Goal: Task Accomplishment & Management: Manage account settings

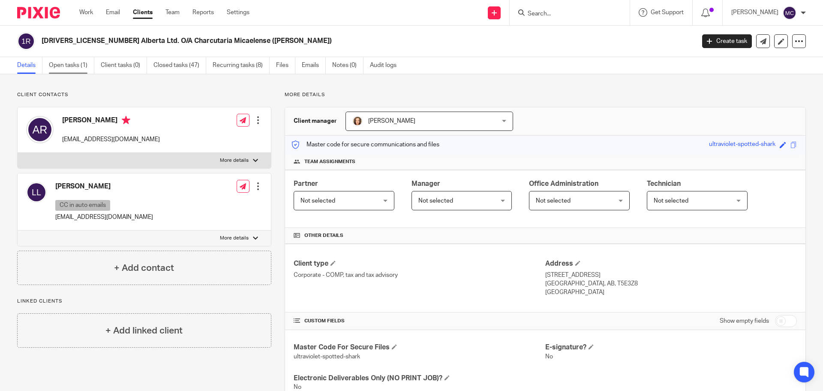
click at [73, 67] on link "Open tasks (1)" at bounding box center [71, 65] width 45 height 17
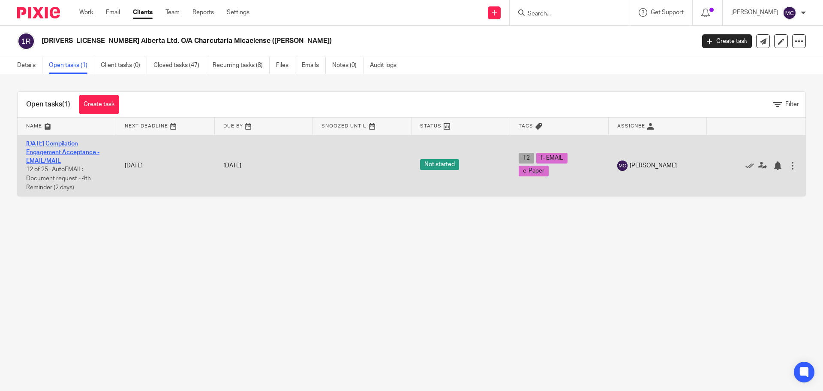
click at [77, 151] on link "[DATE] Compilation Engagement Acceptance - EMAIL/MAIL" at bounding box center [62, 153] width 73 height 24
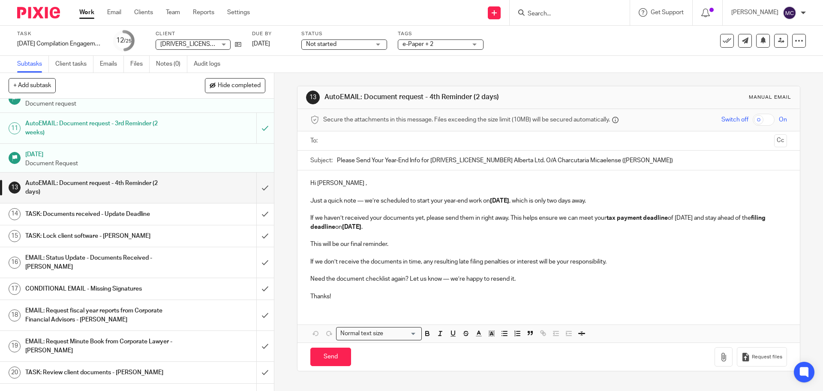
scroll to position [244, 0]
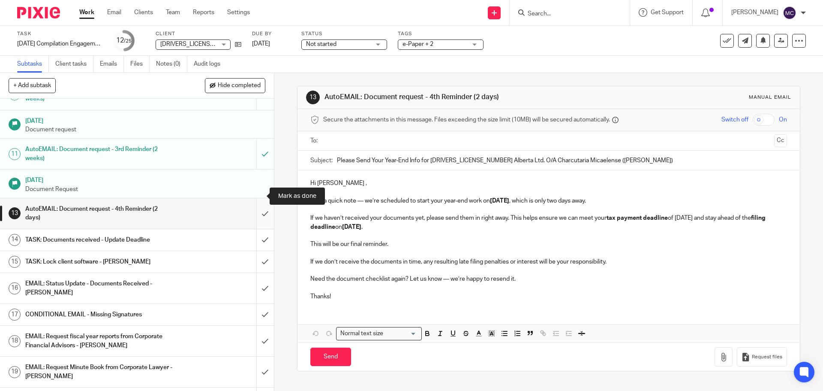
click at [256, 198] on input "submit" at bounding box center [137, 213] width 274 height 30
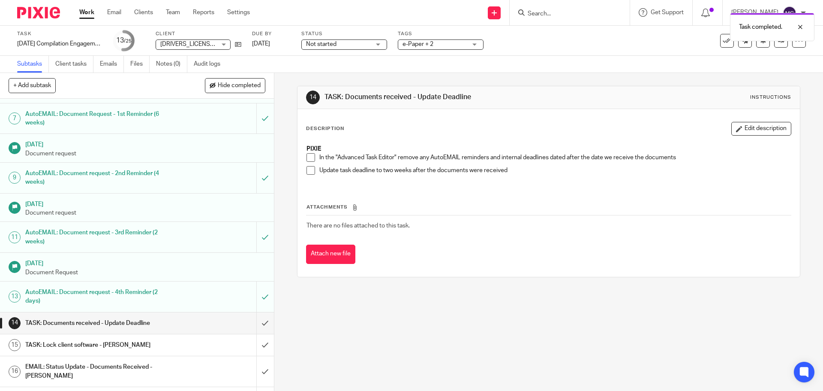
scroll to position [161, 0]
click at [263, 43] on link "Oct 1, 2025" at bounding box center [271, 43] width 39 height 9
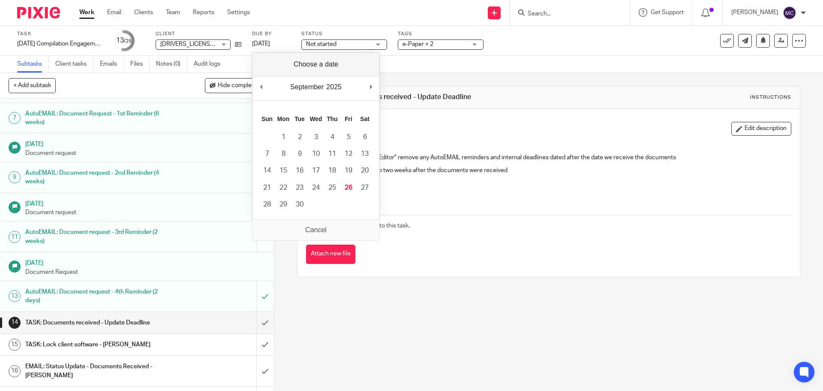
click at [476, 195] on div "Attachments There are no files attached to this task. Attach new file" at bounding box center [548, 225] width 485 height 78
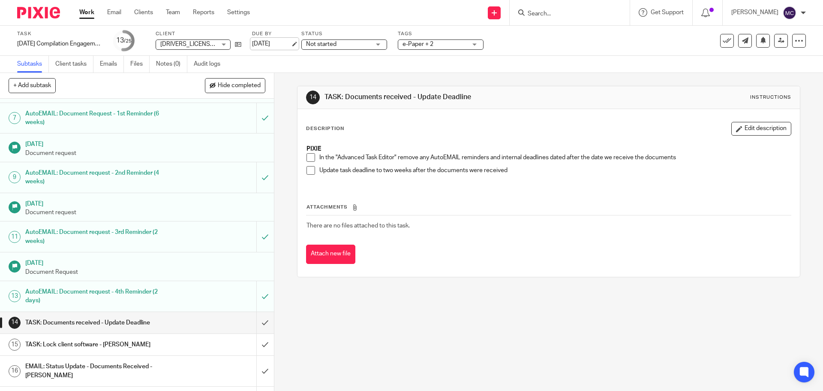
click at [276, 44] on link "Oct 1, 2025" at bounding box center [271, 43] width 39 height 9
click at [474, 210] on th "Attachments" at bounding box center [548, 209] width 485 height 12
click at [309, 170] on span at bounding box center [311, 170] width 9 height 9
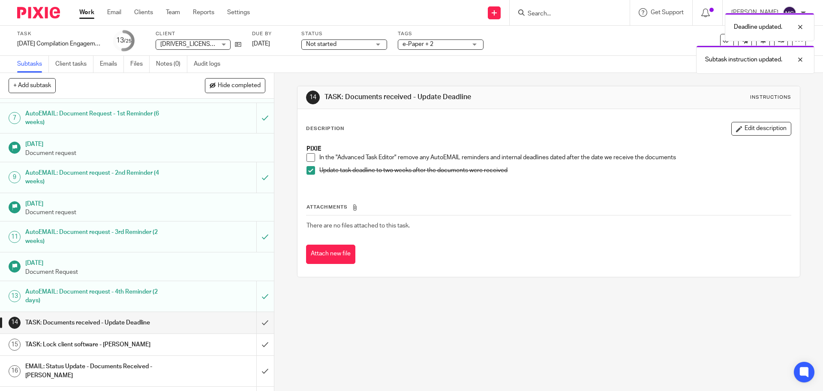
click at [309, 160] on span at bounding box center [311, 157] width 9 height 9
click at [258, 312] on input "submit" at bounding box center [137, 322] width 274 height 21
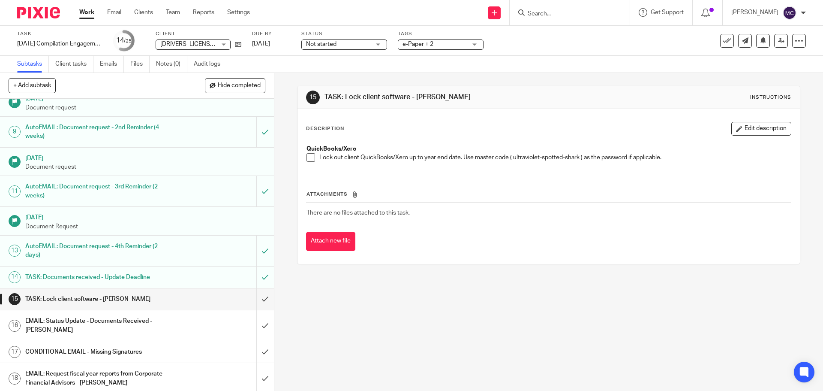
scroll to position [214, 0]
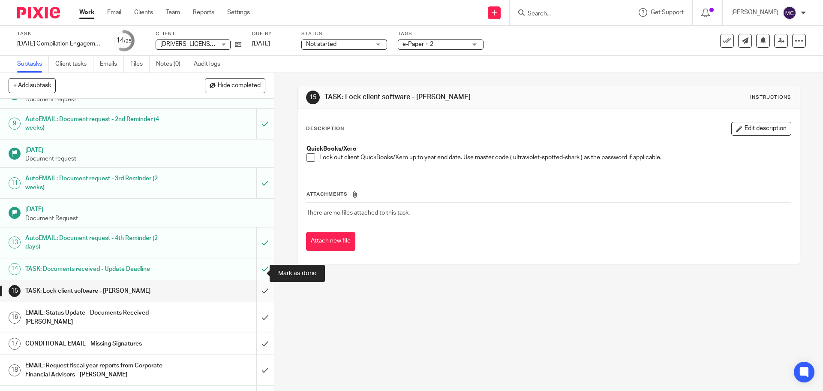
click at [257, 280] on input "submit" at bounding box center [137, 290] width 274 height 21
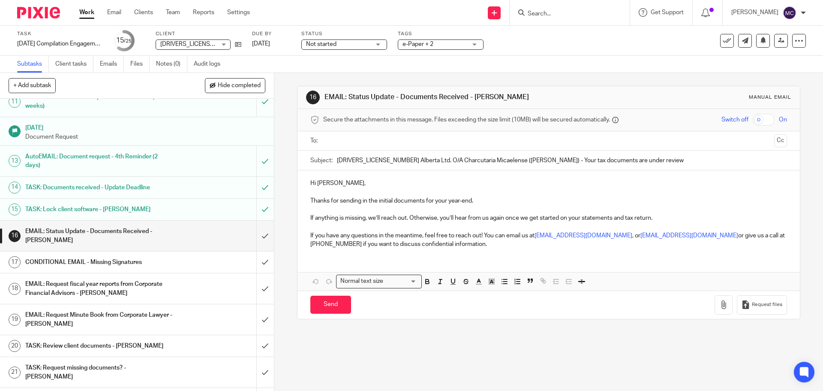
scroll to position [300, 0]
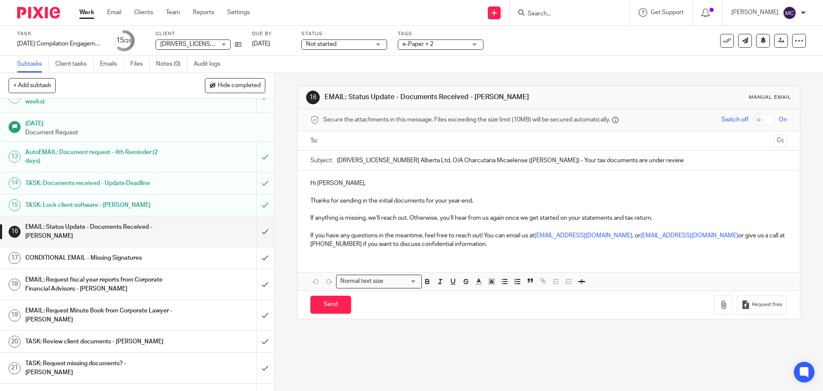
click at [393, 142] on input "text" at bounding box center [548, 141] width 444 height 10
click at [399, 141] on input "text" at bounding box center [584, 141] width 373 height 17
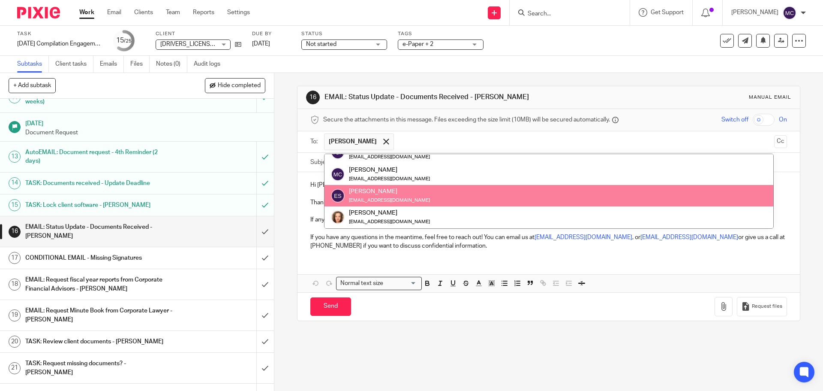
scroll to position [0, 0]
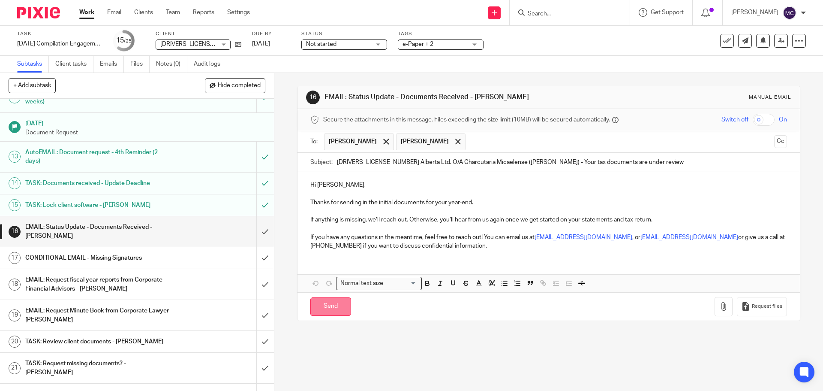
click at [330, 306] on input "Send" at bounding box center [330, 306] width 41 height 18
type input "Sent"
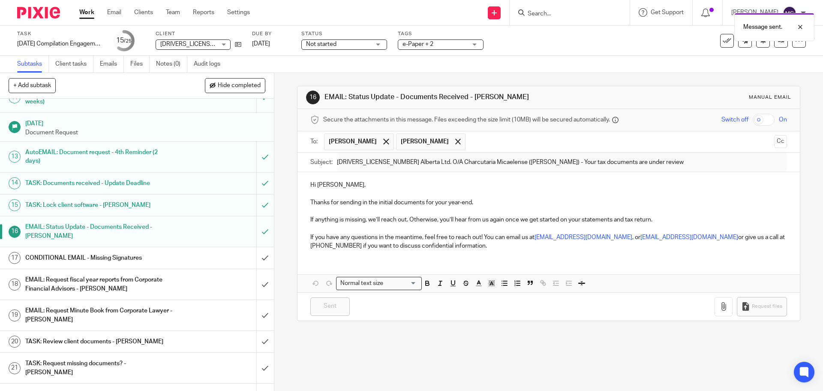
click at [143, 251] on h1 "CONDITIONAL EMAIL - Missing Signatures" at bounding box center [99, 257] width 148 height 13
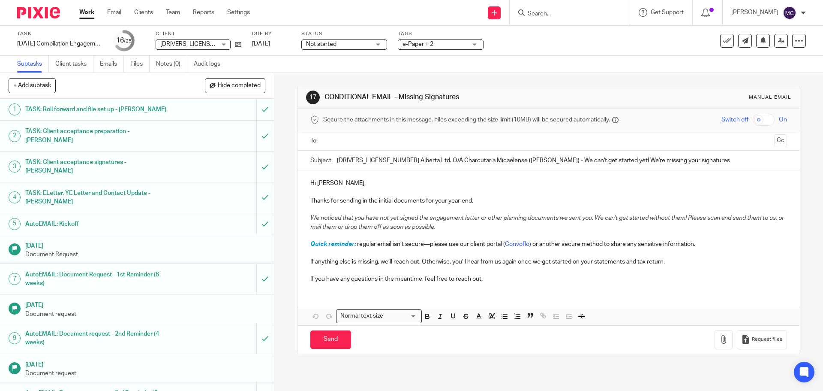
click at [409, 138] on input "text" at bounding box center [548, 141] width 444 height 10
click at [406, 142] on input "text" at bounding box center [584, 141] width 373 height 17
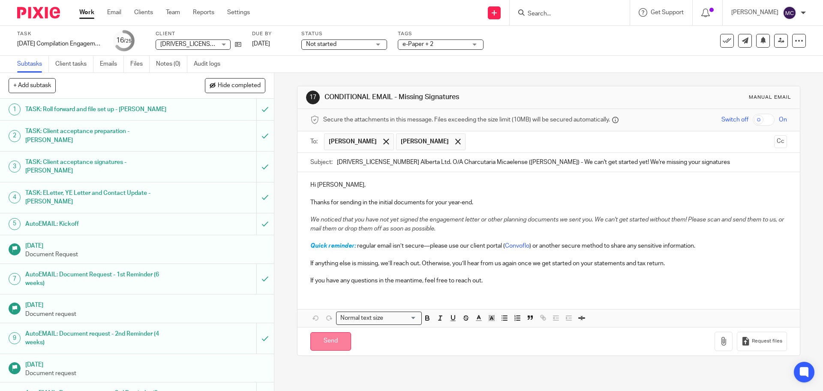
click at [342, 343] on input "Send" at bounding box center [330, 341] width 41 height 18
type input "Sent"
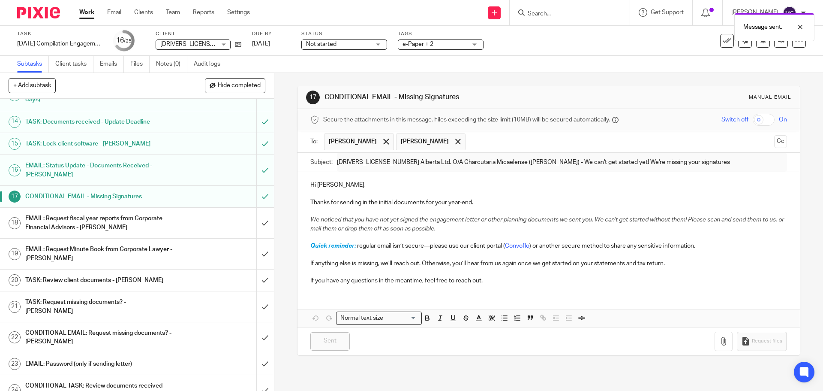
scroll to position [372, 0]
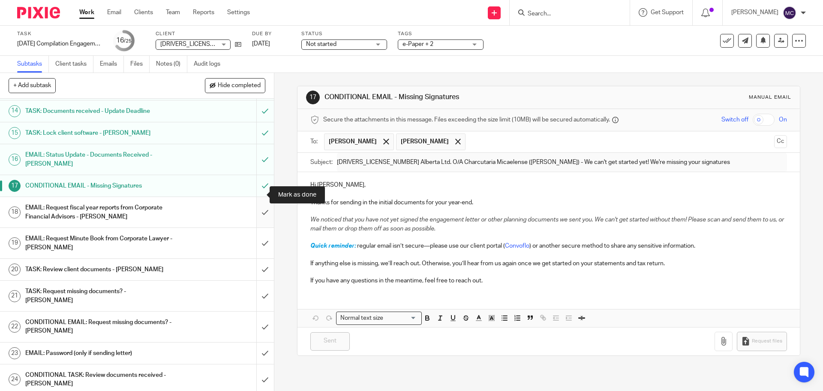
click at [259, 197] on input "submit" at bounding box center [137, 212] width 274 height 30
click at [255, 228] on input "submit" at bounding box center [137, 243] width 274 height 30
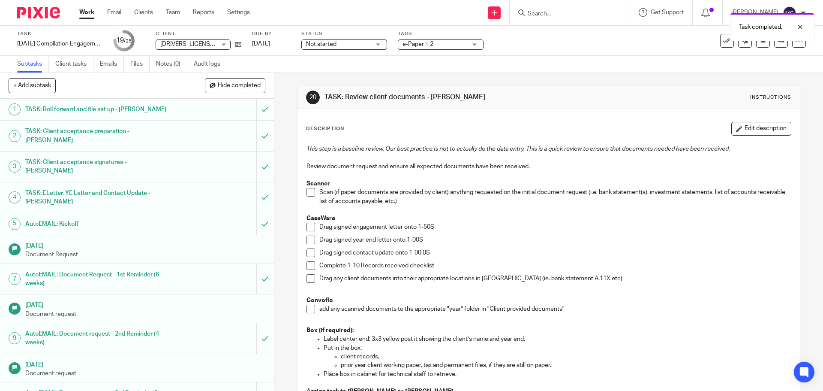
click at [308, 308] on span at bounding box center [311, 308] width 9 height 9
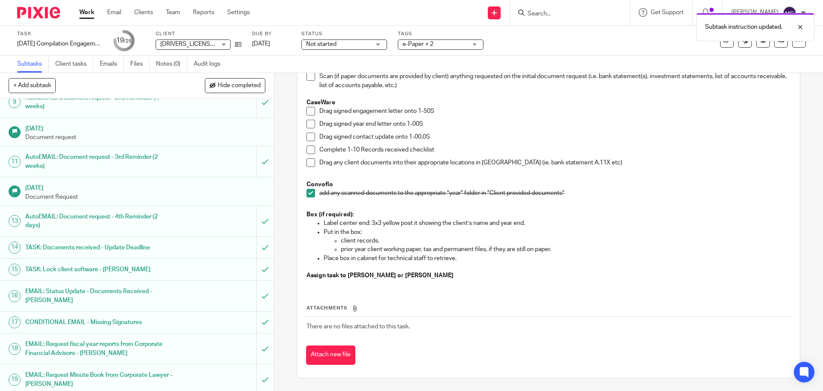
scroll to position [372, 0]
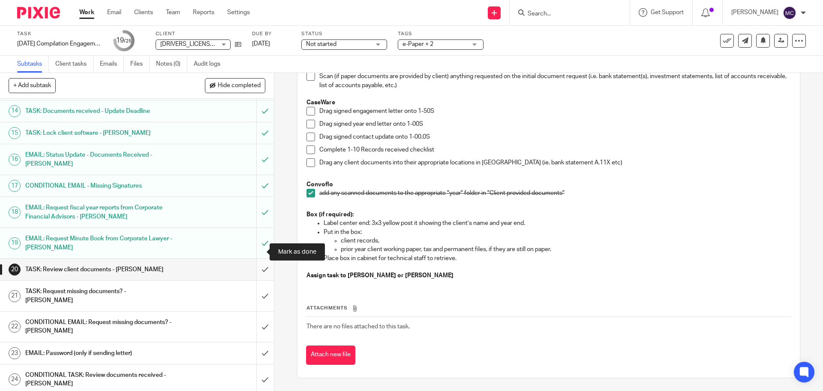
click at [255, 259] on input "submit" at bounding box center [137, 269] width 274 height 21
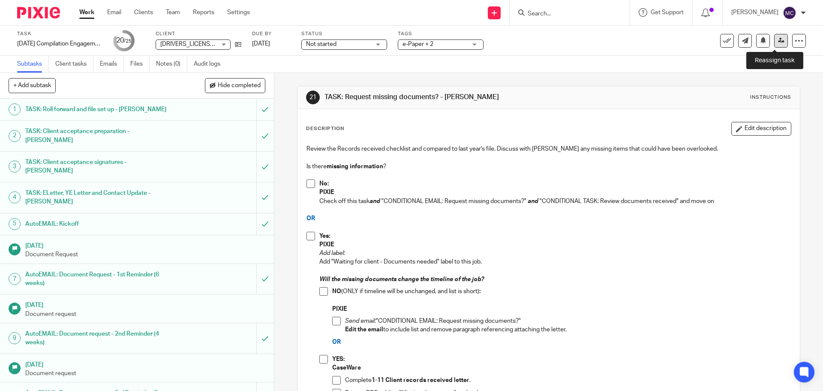
click at [778, 39] on icon at bounding box center [781, 40] width 6 height 6
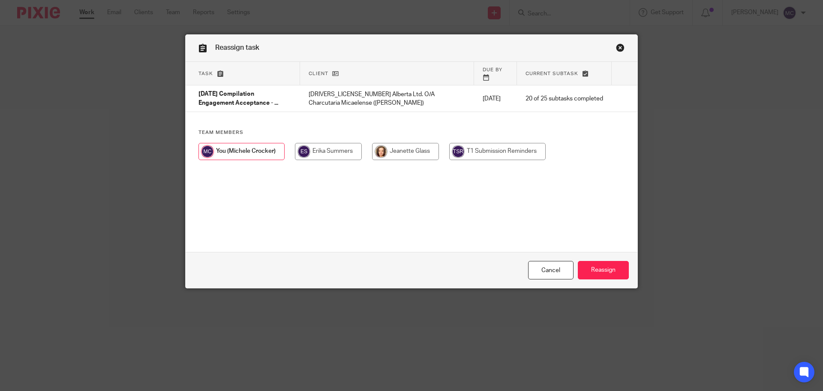
click at [335, 148] on input "radio" at bounding box center [328, 151] width 67 height 17
radio input "true"
click at [610, 270] on input "Reassign" at bounding box center [603, 270] width 51 height 18
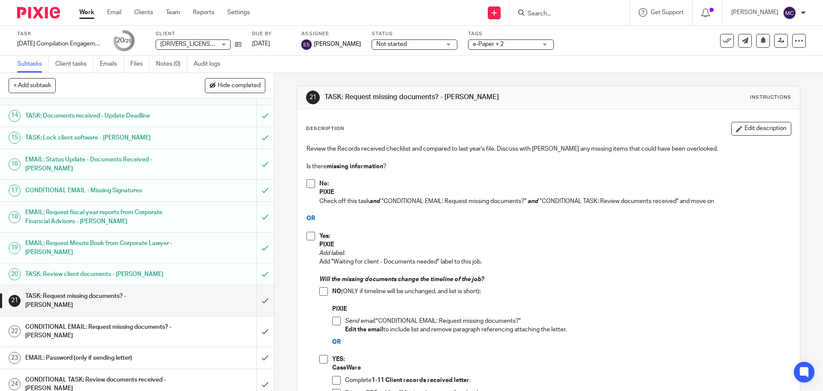
scroll to position [372, 0]
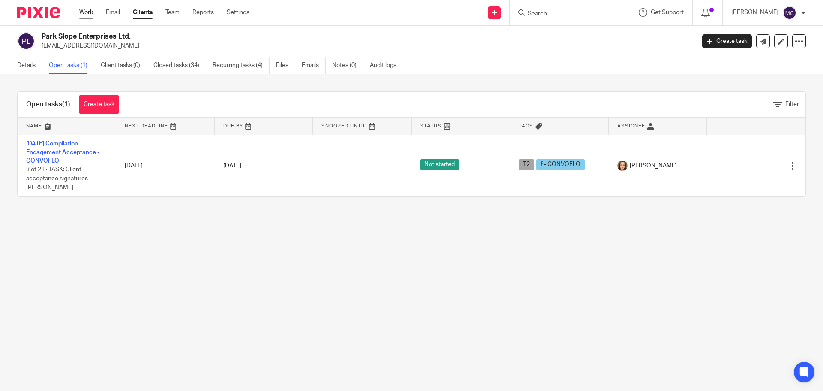
click at [93, 9] on link "Work" at bounding box center [86, 12] width 14 height 9
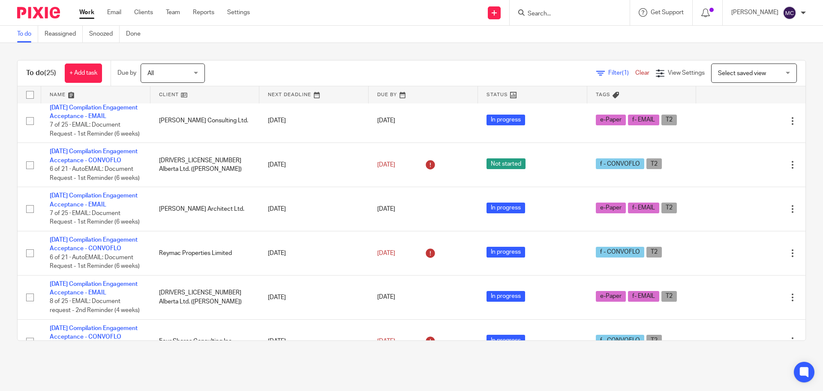
scroll to position [815, 0]
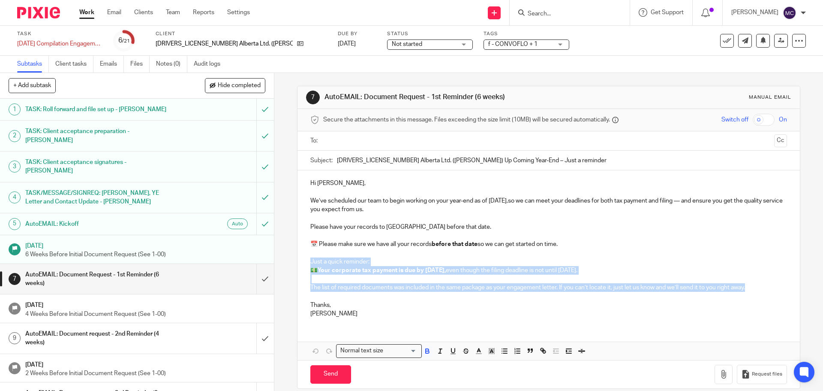
drag, startPoint x: 307, startPoint y: 261, endPoint x: 749, endPoint y: 290, distance: 442.2
click at [749, 290] on div "Hi [PERSON_NAME], We’ve scheduled our team to begin working on your year-end as…" at bounding box center [549, 247] width 502 height 154
copy div "Just a quick reminder: 💵 Your corporate tax payment is due by [DATE], even thou…"
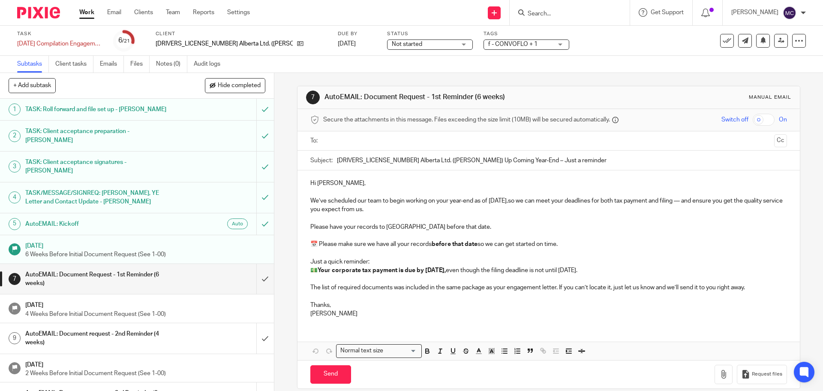
click at [355, 180] on p "Hi Wayne," at bounding box center [548, 183] width 476 height 9
click at [87, 12] on link "Work" at bounding box center [86, 12] width 15 height 9
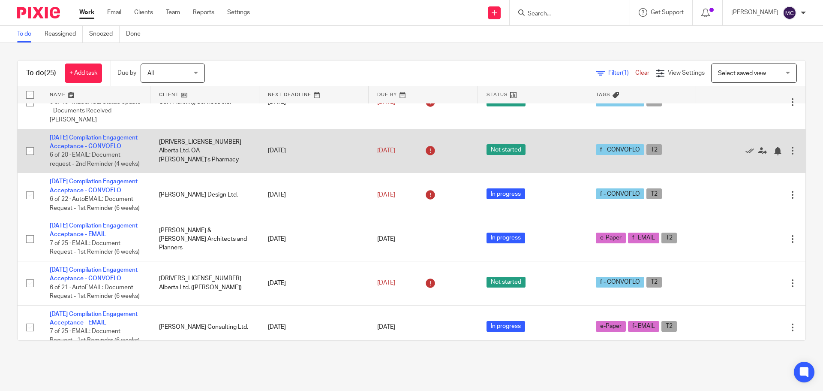
scroll to position [547, 0]
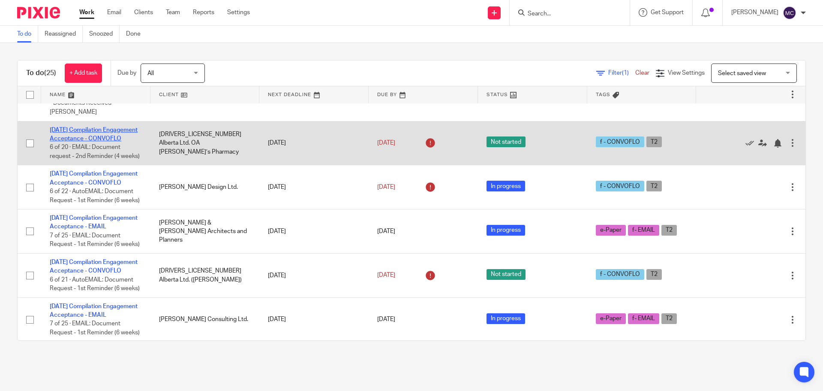
click at [95, 142] on link "[DATE] Compilation Engagement Acceptance - CONVOFLO" at bounding box center [94, 134] width 88 height 15
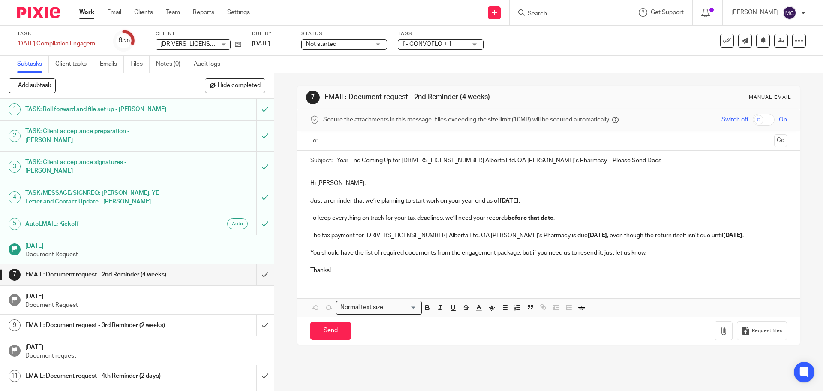
click at [337, 158] on input "Year-End Coming Up for 2440079 Alberta Ltd. OA Nicole’s Pharmacy – Please Send …" at bounding box center [562, 160] width 450 height 19
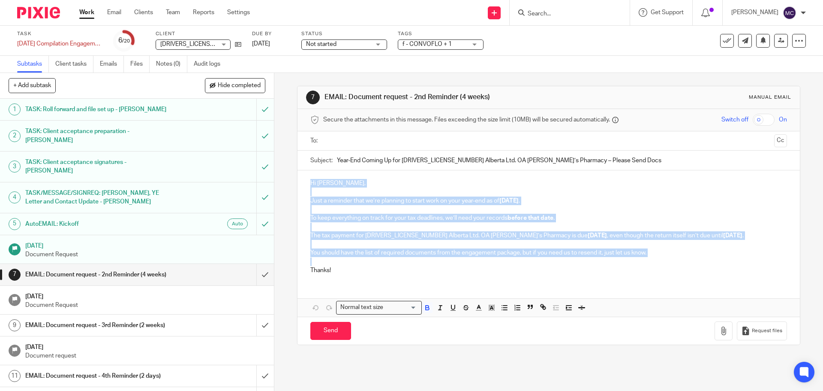
drag, startPoint x: 303, startPoint y: 179, endPoint x: 663, endPoint y: 258, distance: 368.7
click at [663, 258] on div "Hi Dave, Just a reminder that we’re planning to start work on your year-end as …" at bounding box center [549, 225] width 502 height 111
copy div "Hi Dave, Just a reminder that we’re planning to start work on your year-end as …"
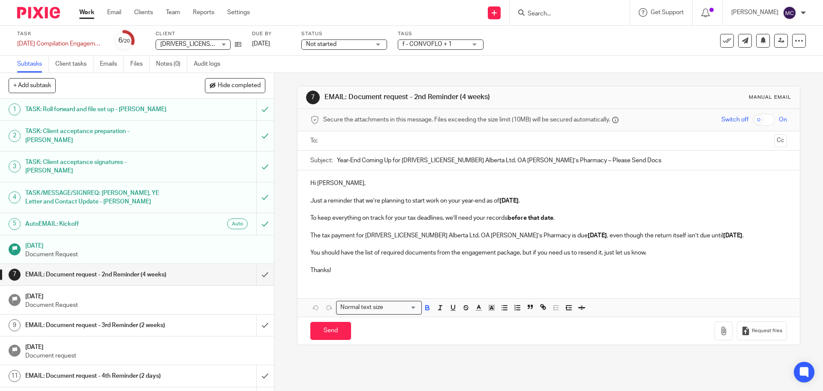
drag, startPoint x: 335, startPoint y: 161, endPoint x: 614, endPoint y: 166, distance: 279.2
click at [614, 166] on input "Year-End Coming Up for 2440079 Alberta Ltd. OA Nicole’s Pharmacy – Please Send …" at bounding box center [562, 160] width 450 height 19
click at [255, 264] on input "submit" at bounding box center [137, 274] width 274 height 21
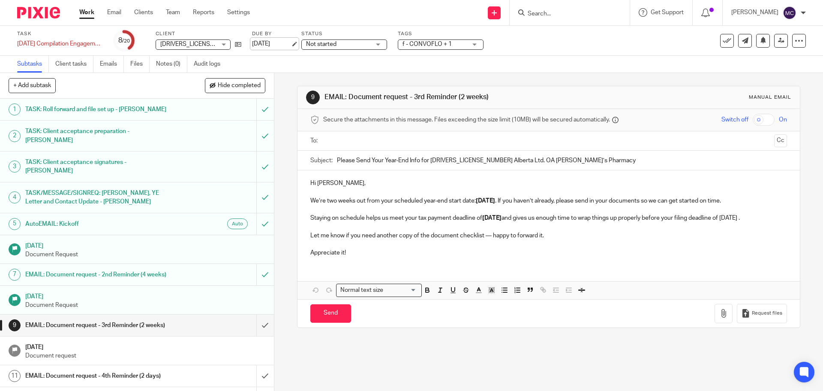
click at [291, 42] on link "[DATE]" at bounding box center [271, 43] width 39 height 9
click at [291, 44] on link "[DATE]" at bounding box center [271, 43] width 39 height 9
click at [86, 12] on link "Work" at bounding box center [86, 12] width 15 height 9
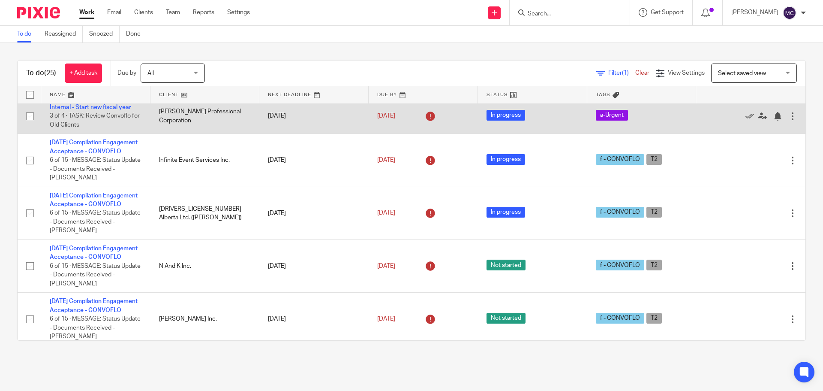
scroll to position [64, 0]
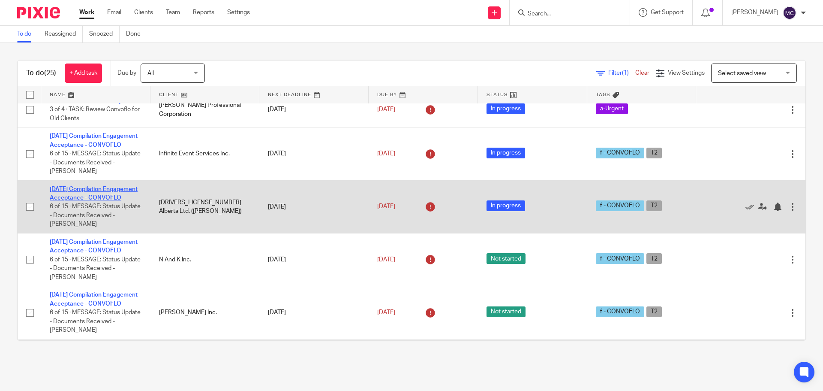
click at [109, 201] on link "2025-03-31 Compilation Engagement Acceptance - CONVOFLO" at bounding box center [94, 193] width 88 height 15
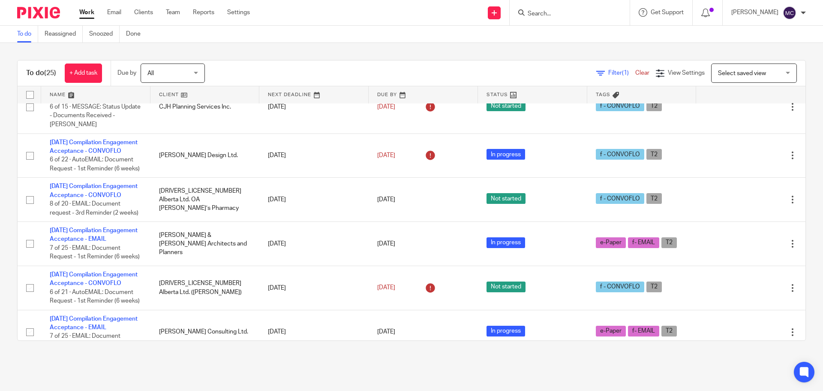
scroll to position [557, 0]
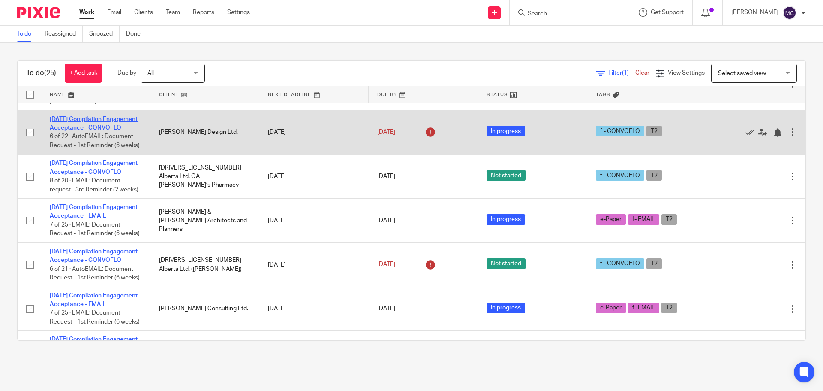
click at [114, 131] on link "[DATE] Compilation Engagement Acceptance - CONVOFLO" at bounding box center [94, 123] width 88 height 15
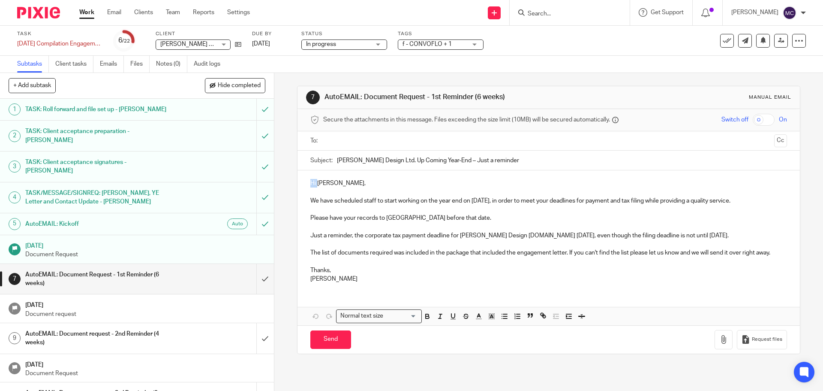
drag, startPoint x: 308, startPoint y: 186, endPoint x: 315, endPoint y: 184, distance: 7.1
click at [315, 184] on p "Hi [PERSON_NAME]," at bounding box center [548, 183] width 476 height 9
click at [310, 187] on p "Hi [PERSON_NAME]," at bounding box center [548, 183] width 476 height 9
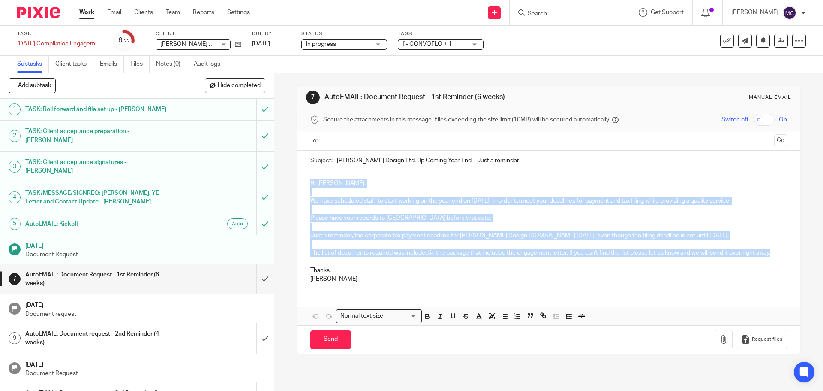
drag, startPoint x: 308, startPoint y: 181, endPoint x: 779, endPoint y: 249, distance: 476.2
click at [779, 249] on div "Hi [PERSON_NAME], We have scheduled staff to start working on the year end on […" at bounding box center [549, 229] width 502 height 119
copy div "Hi Richard, We have scheduled staff to start working on the year end on Sep 25,…"
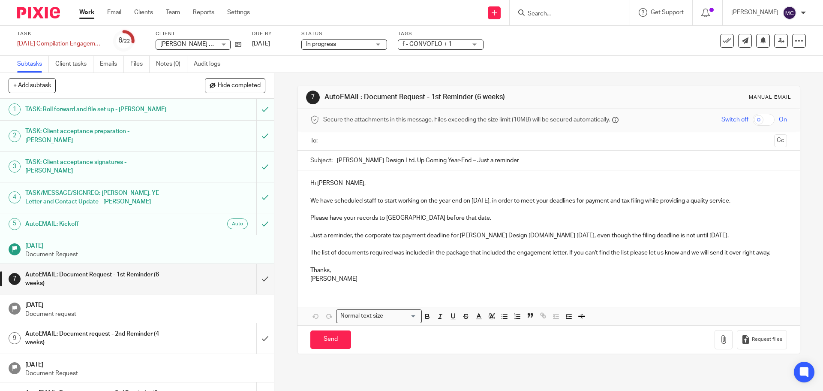
click at [399, 265] on p at bounding box center [548, 261] width 476 height 9
click at [366, 142] on input "text" at bounding box center [548, 141] width 444 height 10
click at [694, 237] on p "Just a reminder, the corporate tax payment deadline for Richard Bonin Design Lt…" at bounding box center [548, 237] width 476 height 9
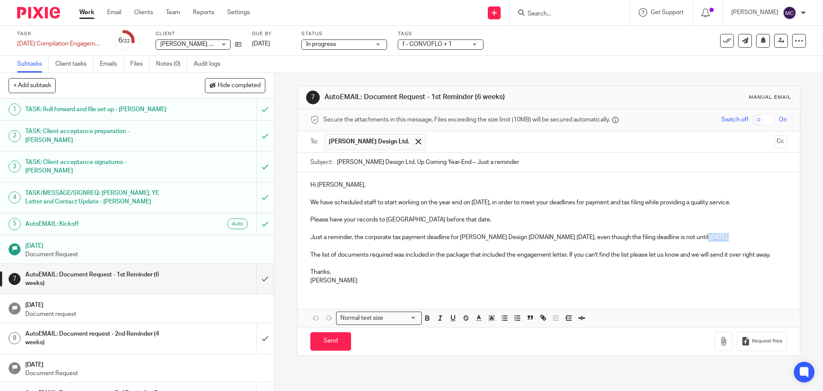
drag, startPoint x: 685, startPoint y: 237, endPoint x: 705, endPoint y: 236, distance: 19.7
click at [705, 236] on p "Just a reminder, the corporate tax payment deadline for Richard Bonin Design Lt…" at bounding box center [548, 237] width 476 height 9
drag, startPoint x: 694, startPoint y: 237, endPoint x: 702, endPoint y: 237, distance: 8.2
click at [702, 237] on p "Just a reminder, the corporate tax payment deadline for Richard Bonin Design Lt…" at bounding box center [548, 237] width 476 height 9
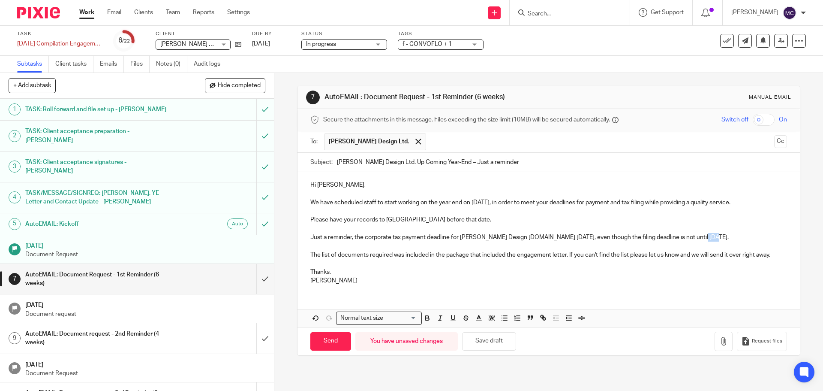
drag, startPoint x: 684, startPoint y: 237, endPoint x: 696, endPoint y: 238, distance: 11.6
click at [696, 238] on p "Just a reminder, the corporate tax payment deadline for Richard Bonin Design Lt…" at bounding box center [548, 237] width 476 height 9
drag, startPoint x: 685, startPoint y: 236, endPoint x: 713, endPoint y: 238, distance: 27.5
click at [713, 238] on p "Just a reminder, the corporate tax payment deadline for Richard Bonin Design Lt…" at bounding box center [548, 237] width 476 height 9
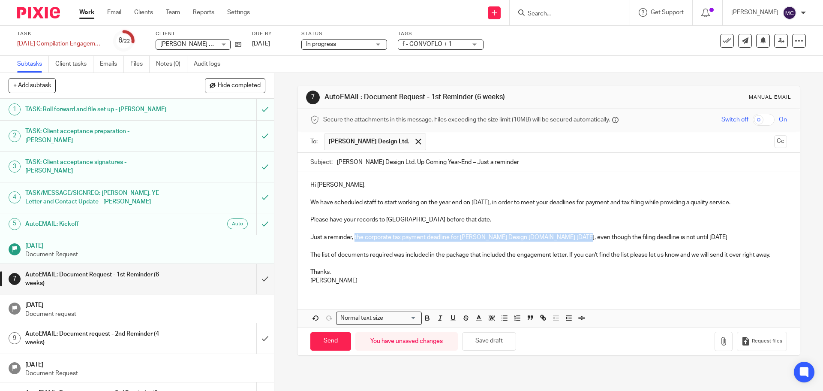
drag, startPoint x: 352, startPoint y: 236, endPoint x: 569, endPoint y: 238, distance: 216.6
click at [569, 238] on p "Just a reminder, the corporate tax payment deadline for Richard Bonin Design Lt…" at bounding box center [548, 237] width 476 height 9
click at [424, 315] on icon "button" at bounding box center [428, 318] width 8 height 8
click at [428, 265] on p at bounding box center [548, 263] width 476 height 9
drag, startPoint x: 695, startPoint y: 237, endPoint x: 741, endPoint y: 239, distance: 46.4
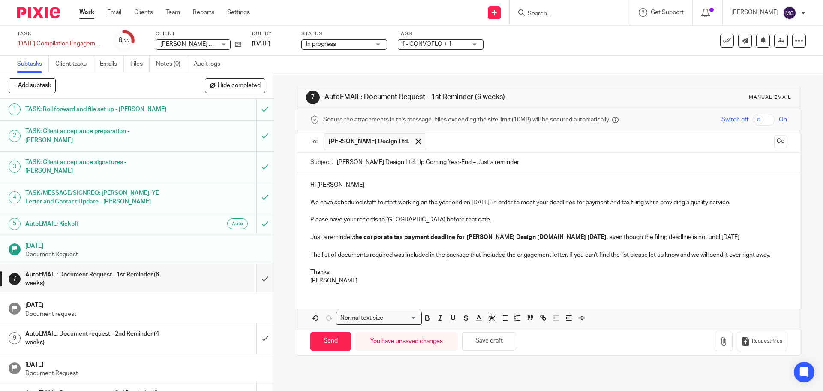
click at [741, 239] on p "Just a reminder, the corporate tax payment deadline for Richard Bonin Design Lt…" at bounding box center [548, 237] width 476 height 9
click at [424, 316] on icon "button" at bounding box center [428, 318] width 8 height 8
click at [766, 238] on p "Just a reminder, the corporate tax payment deadline for Richard Bonin Design Lt…" at bounding box center [548, 237] width 476 height 9
click at [326, 340] on input "Send" at bounding box center [330, 341] width 41 height 18
type input "Sent"
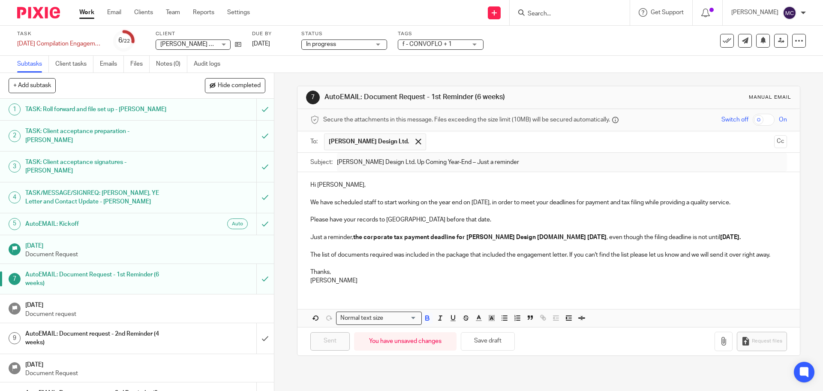
click at [145, 327] on h1 "AutoEMAIL: Document request - 2nd Reminder (4 weeks)" at bounding box center [99, 338] width 148 height 22
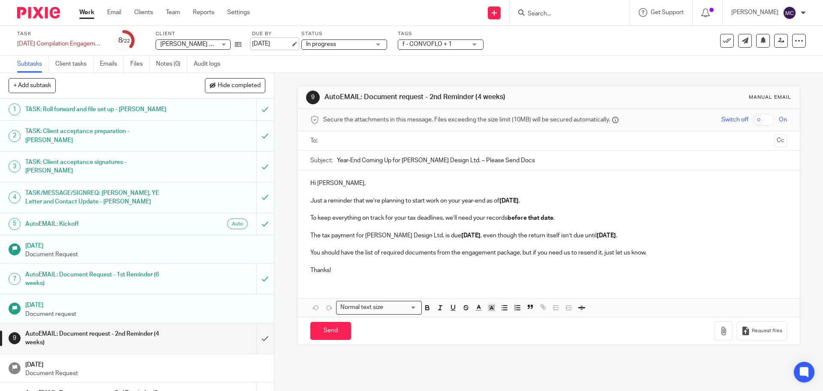
click at [291, 42] on link "[DATE]" at bounding box center [271, 43] width 39 height 9
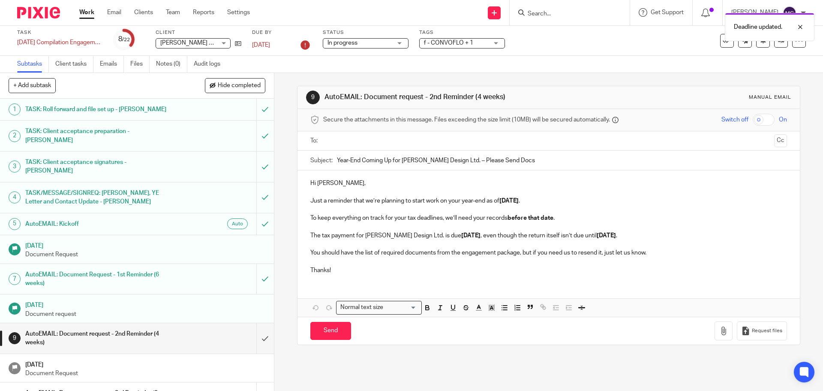
click at [377, 241] on p at bounding box center [548, 244] width 476 height 9
click at [81, 11] on link "Work" at bounding box center [86, 12] width 15 height 9
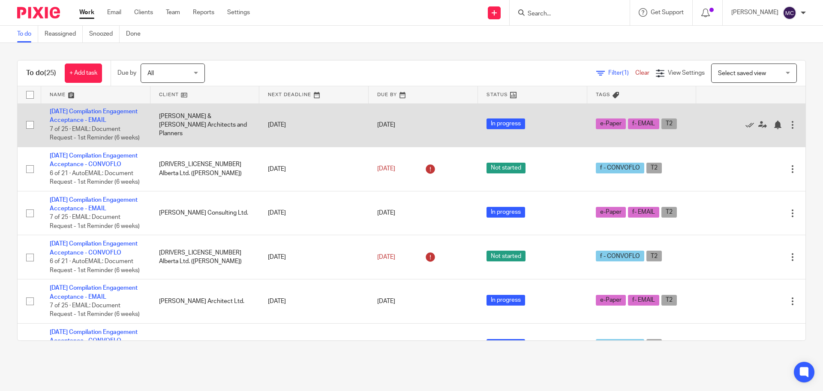
scroll to position [665, 0]
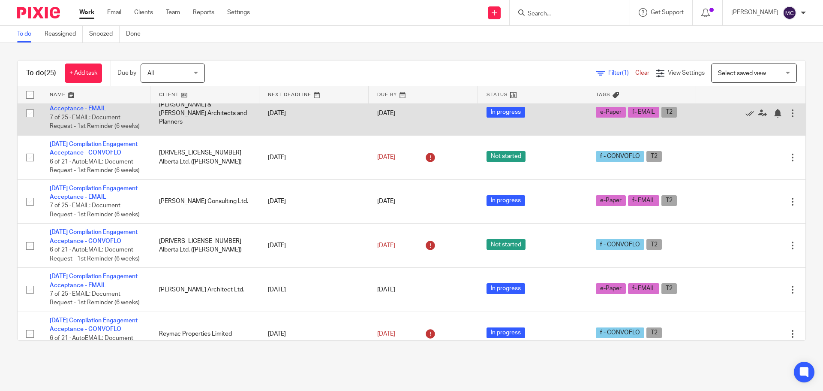
click at [108, 111] on link "[DATE] Compilation Engagement Acceptance - EMAIL" at bounding box center [94, 104] width 88 height 15
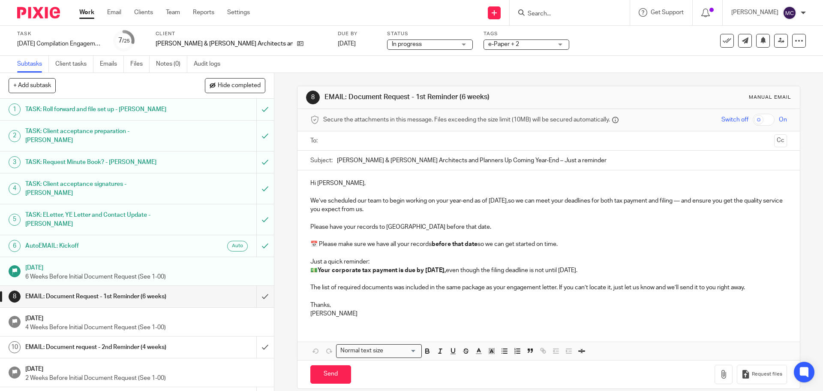
click at [361, 139] on input "text" at bounding box center [548, 141] width 444 height 10
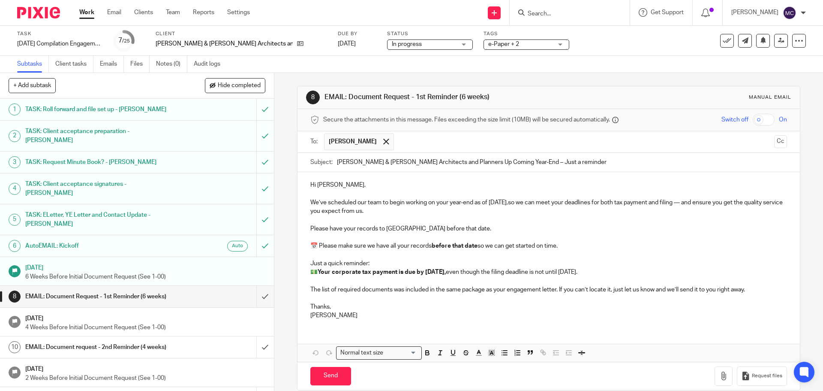
click at [398, 141] on input "text" at bounding box center [584, 141] width 373 height 17
drag, startPoint x: 336, startPoint y: 186, endPoint x: 387, endPoint y: 195, distance: 52.2
click at [335, 187] on p "Hi Richard," at bounding box center [548, 185] width 476 height 9
click at [446, 271] on strong "Nov 29, 2026," at bounding box center [435, 272] width 21 height 6
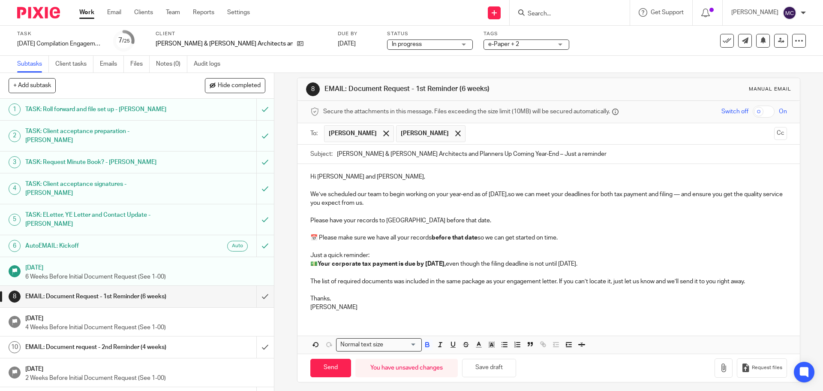
scroll to position [11, 0]
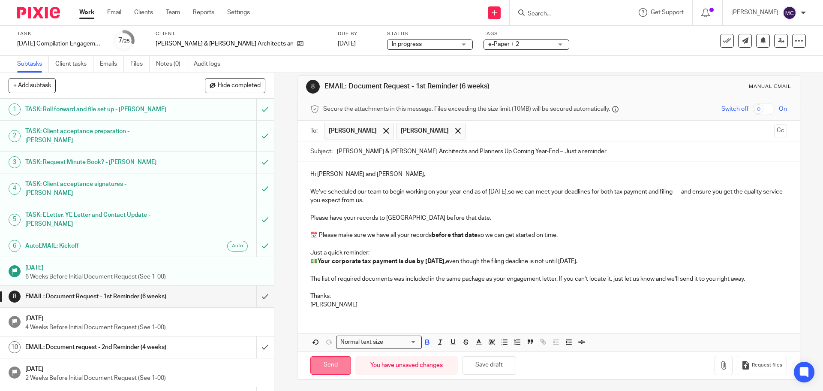
click at [325, 365] on input "Send" at bounding box center [330, 365] width 41 height 18
type input "Sent"
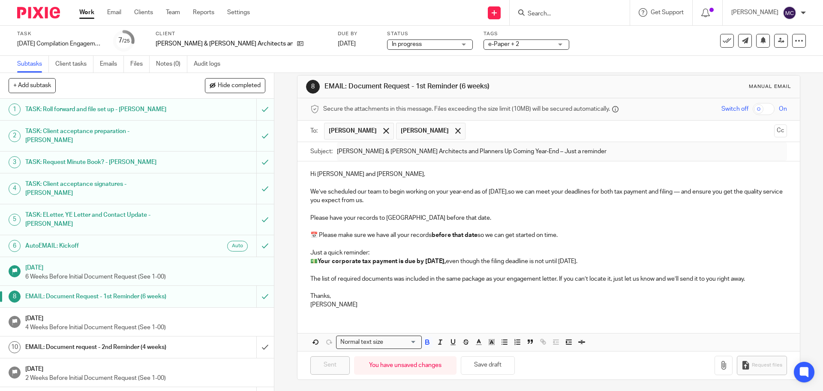
click at [84, 11] on link "Work" at bounding box center [86, 12] width 15 height 9
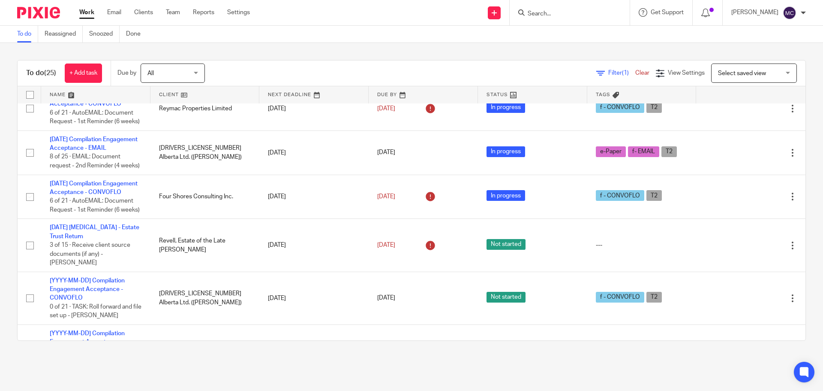
scroll to position [922, 0]
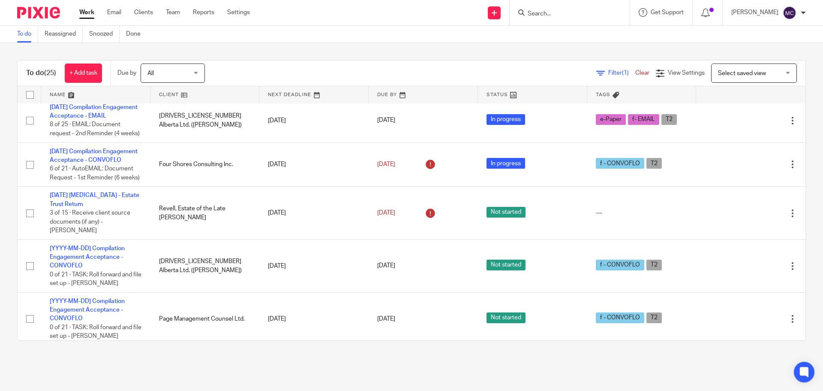
click at [97, 30] on link "[DATE] Compilation Engagement Acceptance - EMAIL" at bounding box center [94, 23] width 88 height 15
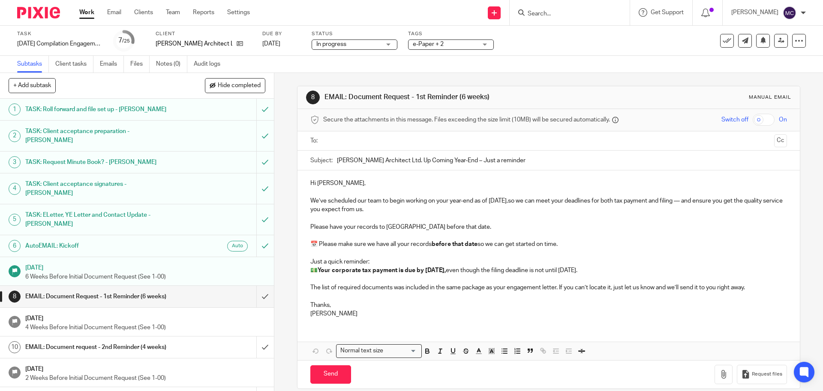
click at [381, 137] on input "text" at bounding box center [548, 141] width 444 height 10
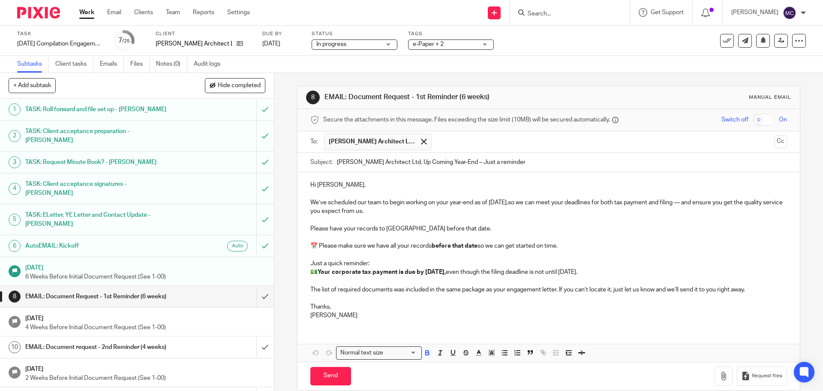
click at [446, 273] on strong "[DATE]," at bounding box center [435, 272] width 21 height 6
click at [476, 283] on p at bounding box center [548, 280] width 476 height 9
click at [336, 372] on input "Send" at bounding box center [330, 376] width 41 height 18
type input "Sent"
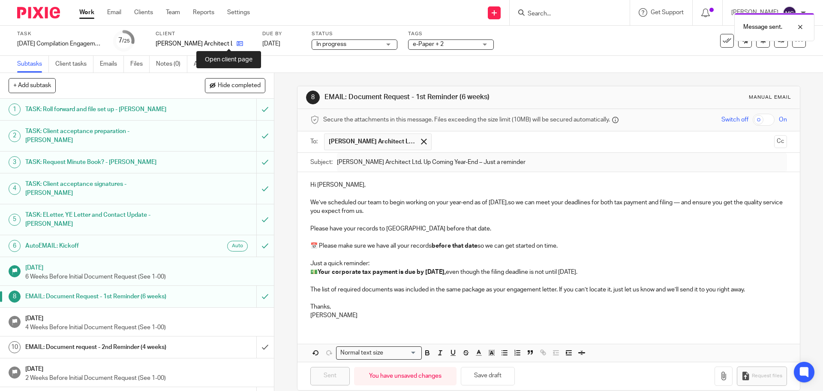
click at [237, 43] on icon at bounding box center [240, 43] width 6 height 6
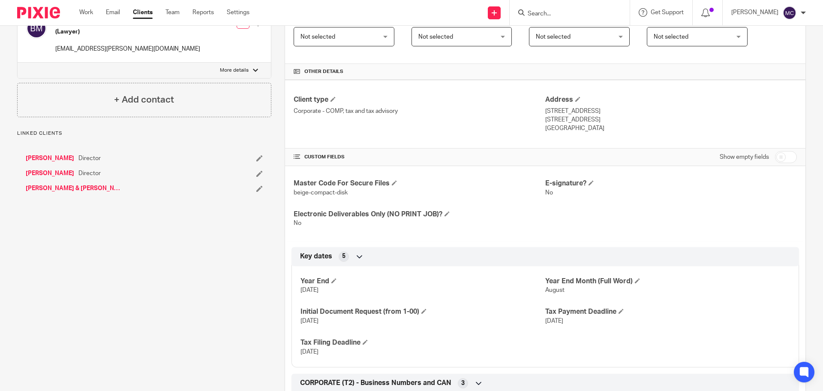
scroll to position [182, 0]
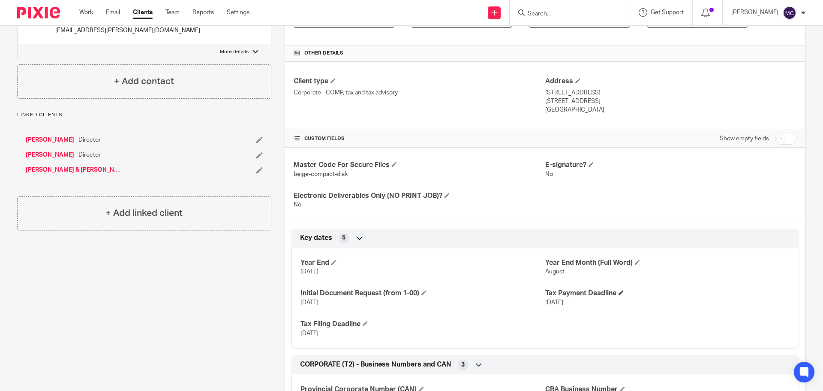
click at [619, 295] on h4 "Tax Payment Deadline" at bounding box center [667, 293] width 245 height 9
click at [619, 290] on span at bounding box center [621, 292] width 5 height 5
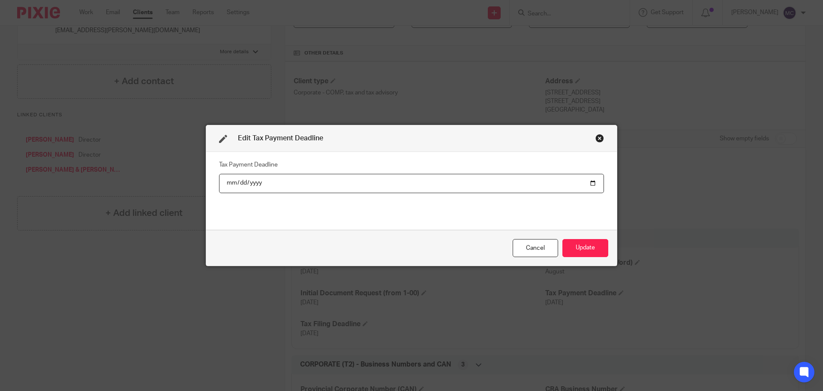
click at [256, 184] on input "[DATE]" at bounding box center [411, 183] width 385 height 19
type input "[DATE]"
click at [578, 253] on button "Update" at bounding box center [586, 248] width 46 height 18
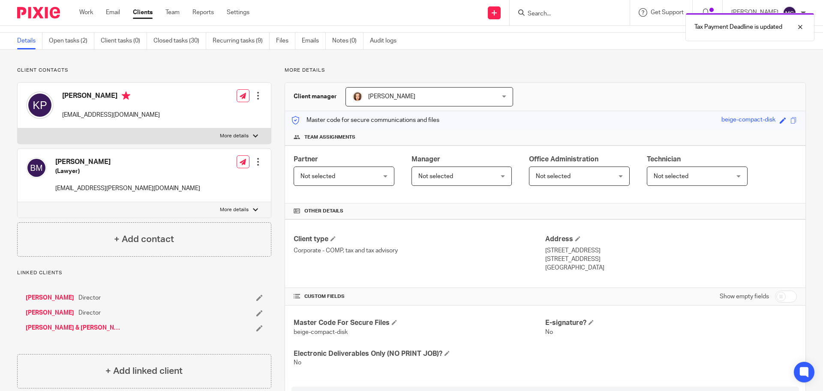
scroll to position [0, 0]
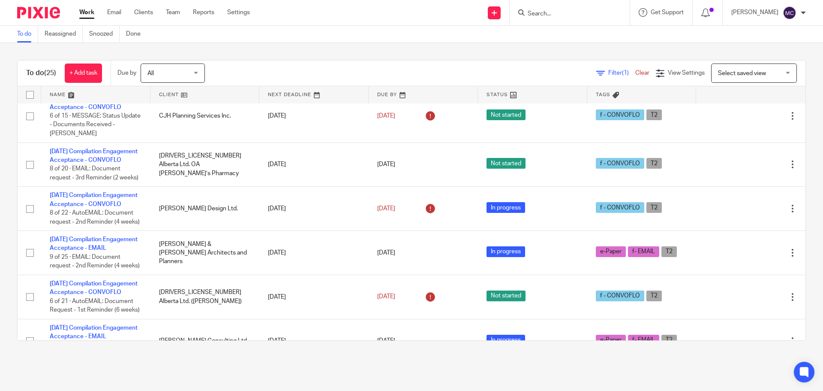
scroll to position [568, 0]
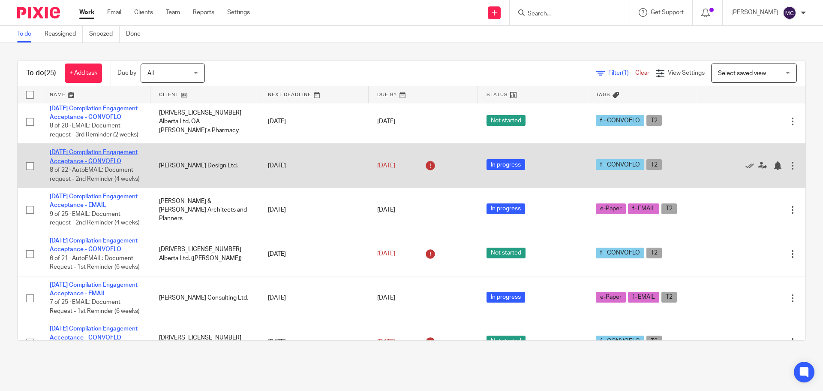
click at [116, 164] on link "2025-07-31 Compilation Engagement Acceptance - CONVOFLO" at bounding box center [94, 156] width 88 height 15
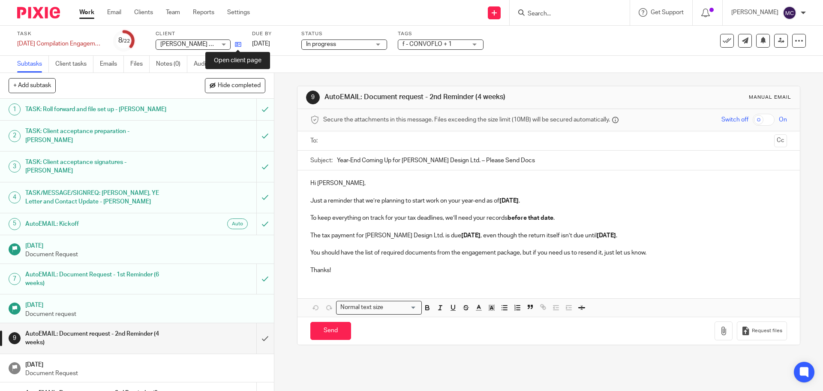
click at [236, 45] on icon at bounding box center [238, 44] width 6 height 6
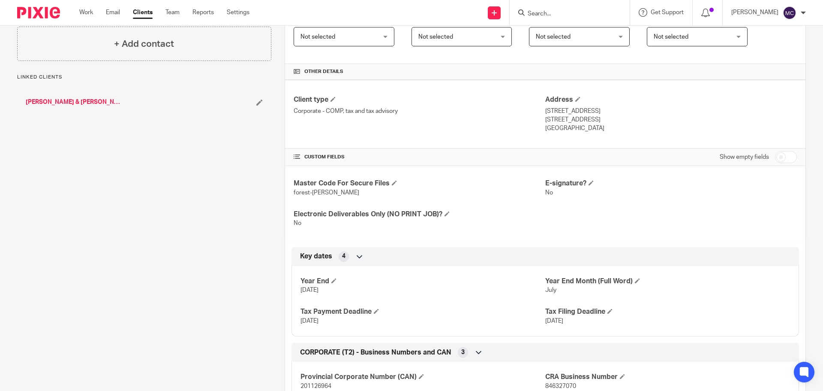
scroll to position [193, 0]
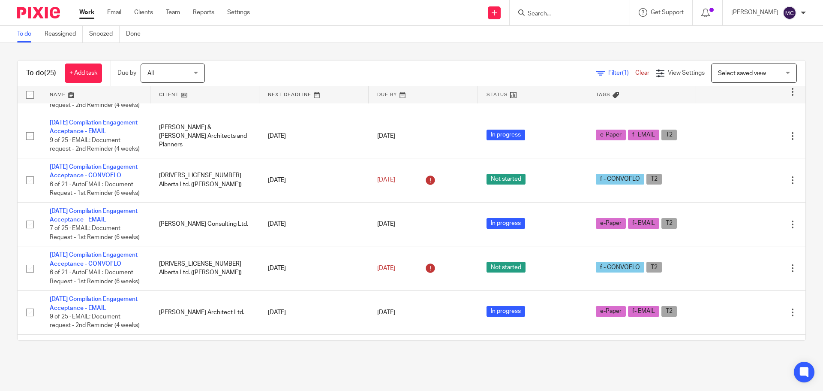
scroll to position [654, 0]
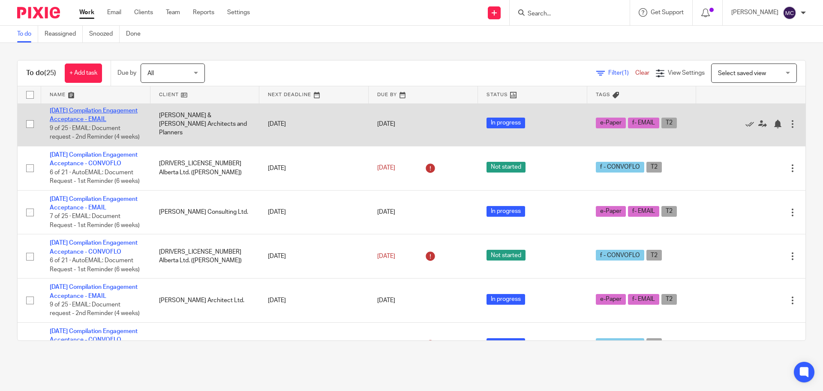
click at [114, 122] on link "2025-08-31 Compilation Engagement Acceptance - EMAIL" at bounding box center [94, 115] width 88 height 15
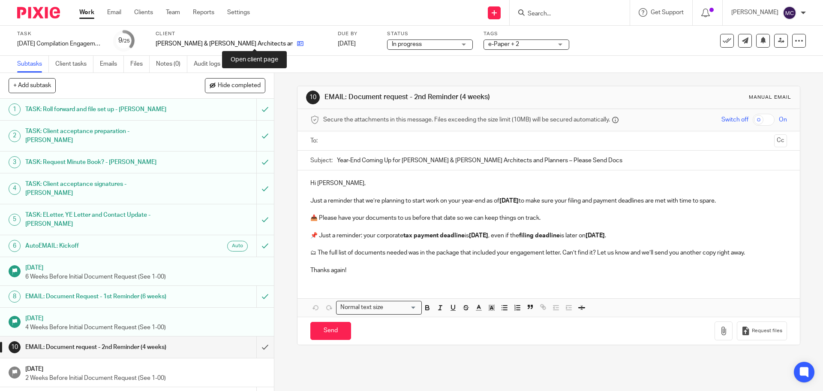
click at [297, 45] on icon at bounding box center [300, 43] width 6 height 6
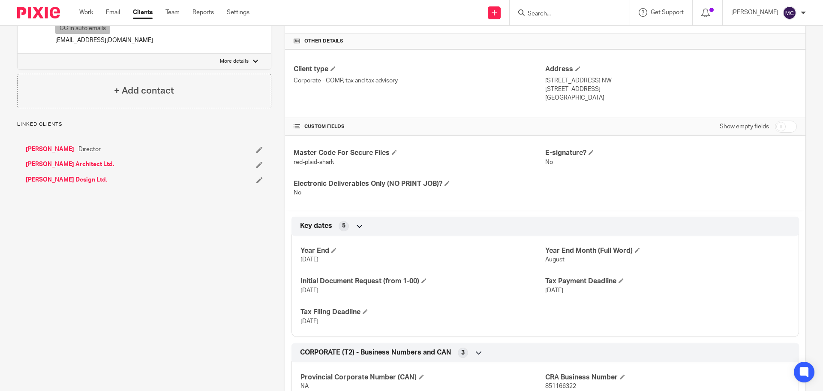
scroll to position [236, 0]
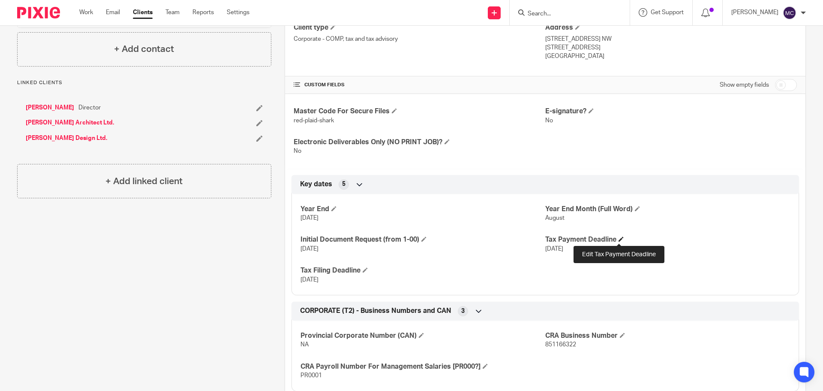
click at [619, 238] on span at bounding box center [621, 238] width 5 height 5
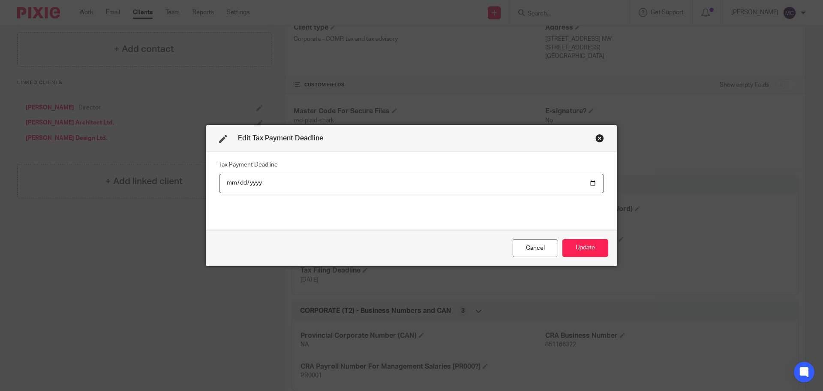
click at [248, 184] on input "[DATE]" at bounding box center [411, 183] width 385 height 19
type input "[DATE]"
click at [600, 255] on button "Update" at bounding box center [586, 248] width 46 height 18
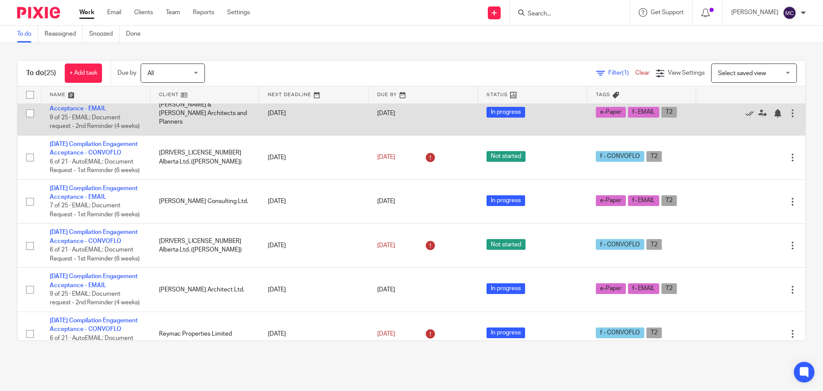
scroll to position [686, 0]
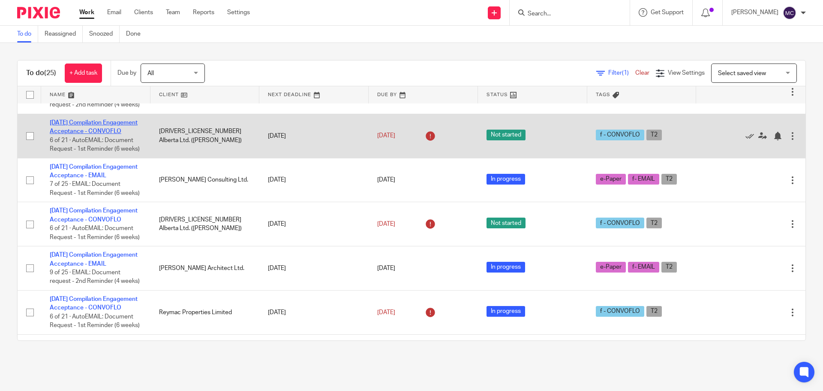
click at [80, 134] on link "[DATE] Compilation Engagement Acceptance - CONVOFLO" at bounding box center [94, 127] width 88 height 15
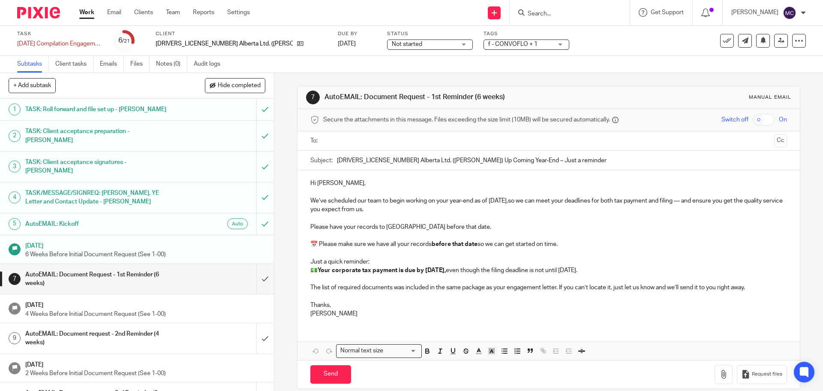
click at [365, 140] on input "text" at bounding box center [548, 141] width 444 height 10
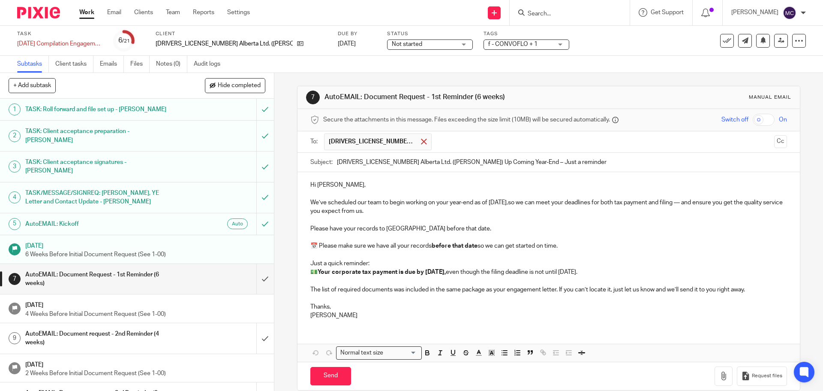
click at [422, 139] on span at bounding box center [424, 142] width 6 height 6
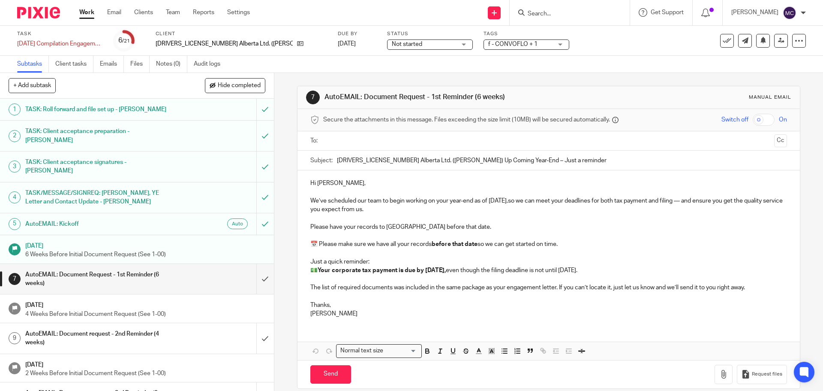
click at [363, 141] on input "text" at bounding box center [548, 141] width 444 height 10
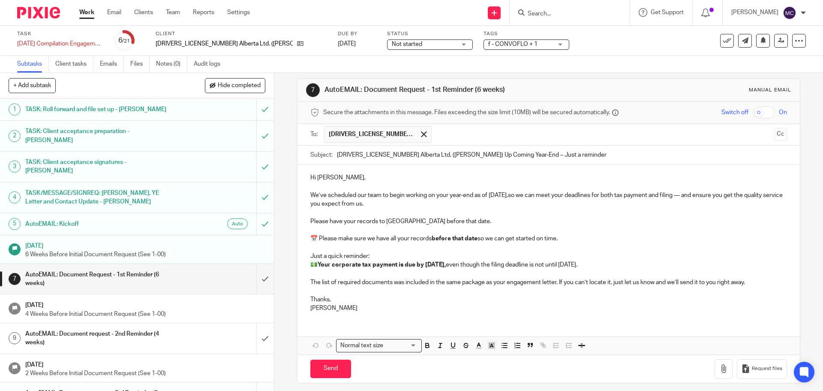
scroll to position [12, 0]
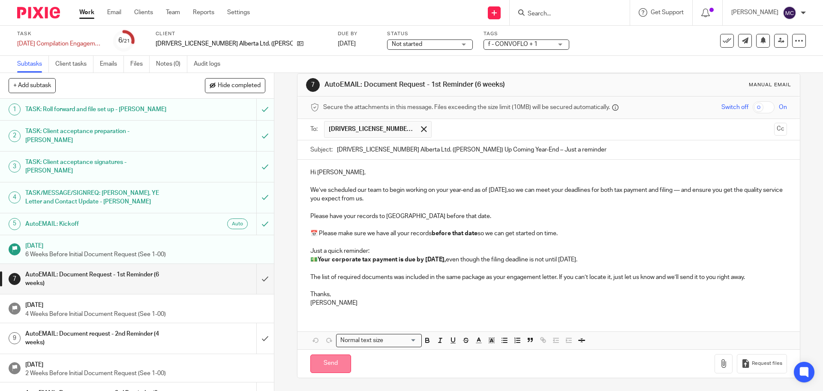
click at [326, 361] on input "Send" at bounding box center [330, 363] width 41 height 18
type input "Sent"
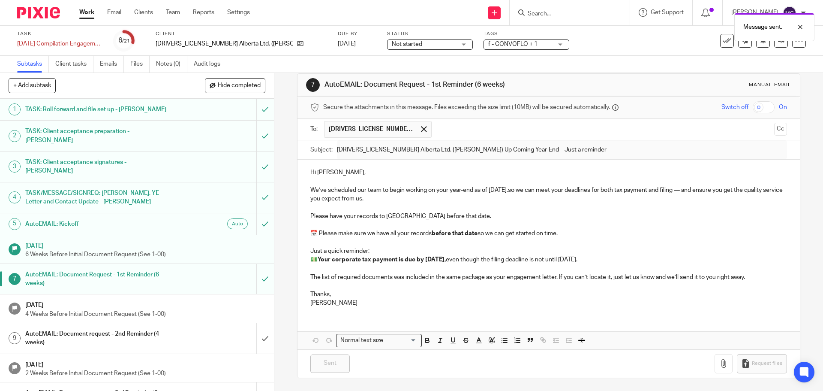
click at [79, 14] on link "Work" at bounding box center [86, 12] width 15 height 9
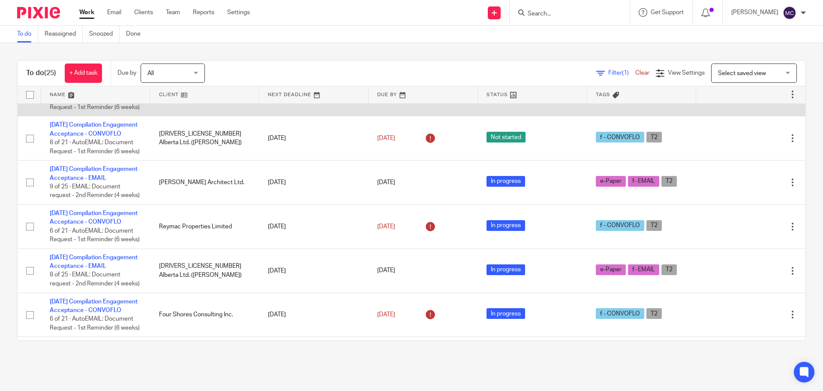
scroll to position [783, 0]
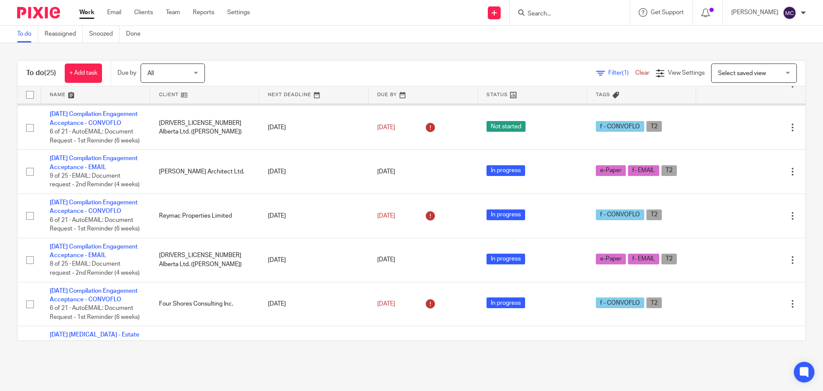
click at [98, 82] on link "[DATE] Compilation Engagement Acceptance - EMAIL" at bounding box center [94, 74] width 88 height 15
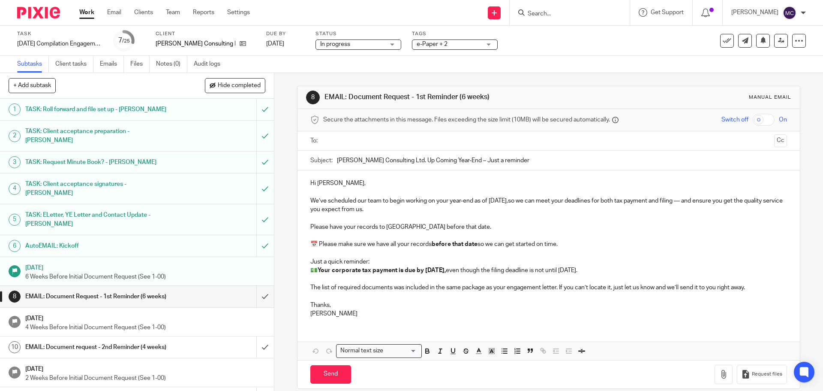
click at [329, 140] on input "text" at bounding box center [548, 141] width 444 height 10
click at [383, 139] on span at bounding box center [386, 142] width 6 height 6
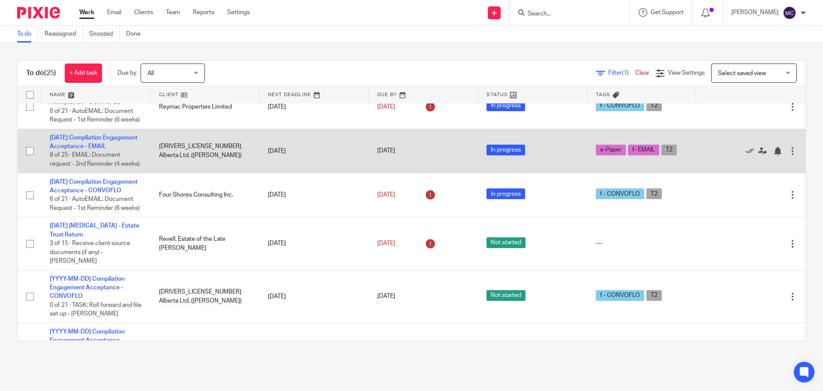
scroll to position [890, 0]
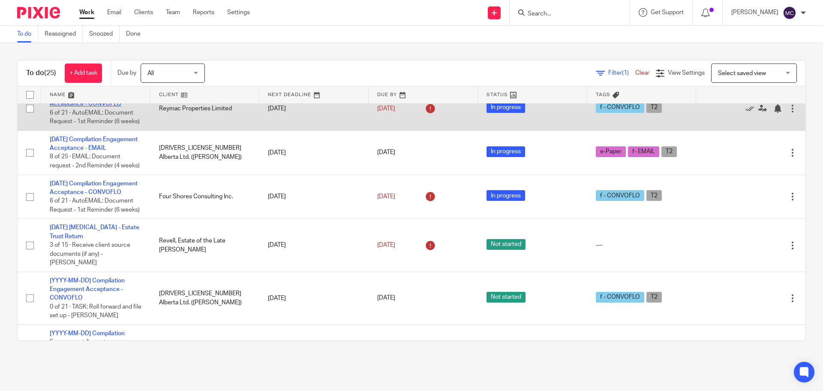
click at [108, 107] on link "[DATE] Compilation Engagement Acceptance - CONVOFLO" at bounding box center [94, 99] width 88 height 15
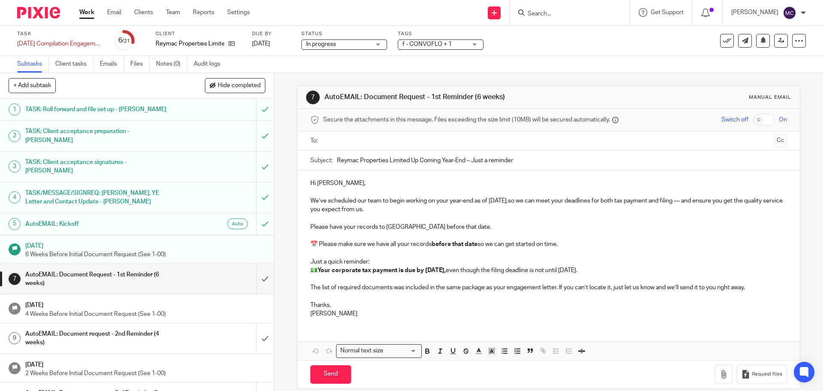
click at [346, 138] on input "text" at bounding box center [548, 141] width 444 height 10
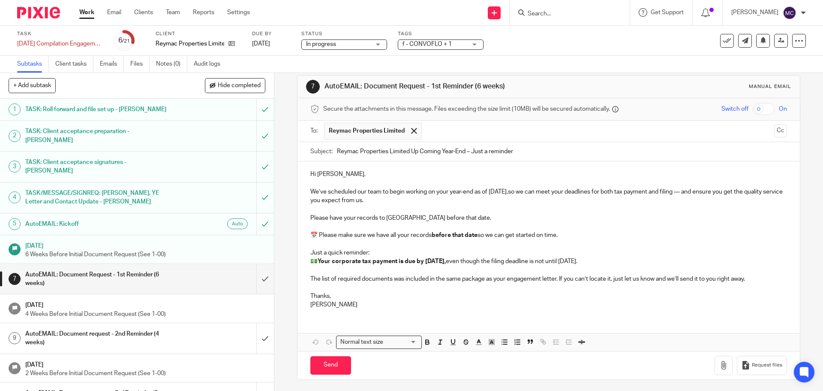
scroll to position [12, 0]
click at [334, 364] on input "Send" at bounding box center [330, 363] width 41 height 18
type input "Sent"
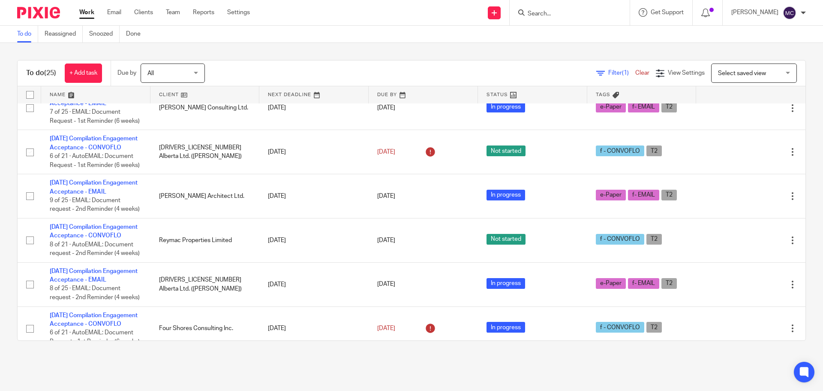
scroll to position [804, 0]
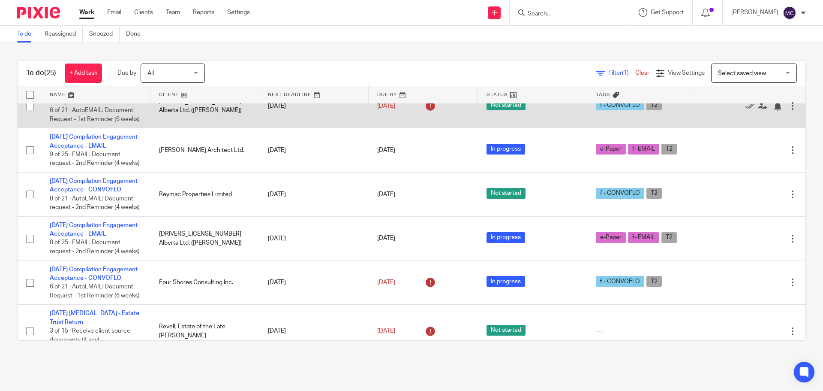
click at [88, 104] on link "[DATE] Compilation Engagement Acceptance - CONVOFLO" at bounding box center [94, 97] width 88 height 15
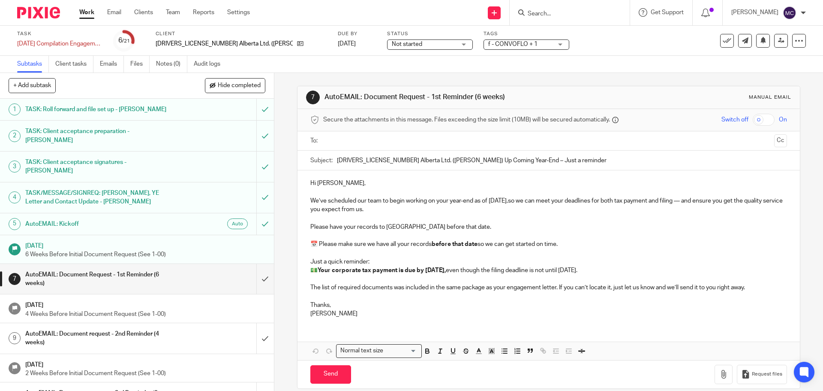
click at [358, 140] on input "text" at bounding box center [548, 141] width 444 height 10
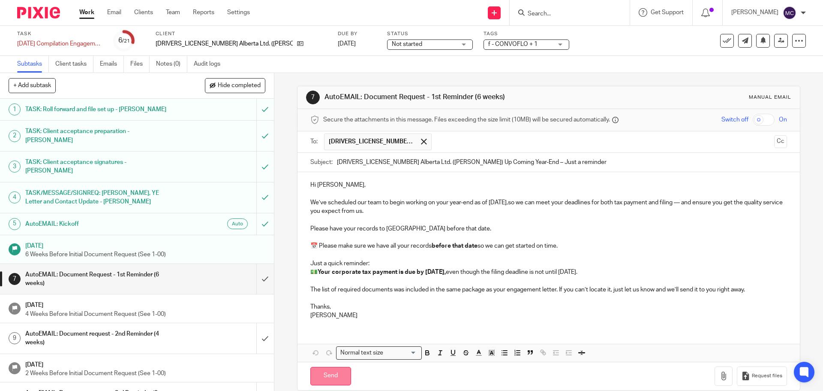
click at [322, 374] on input "Send" at bounding box center [330, 376] width 41 height 18
type input "Sent"
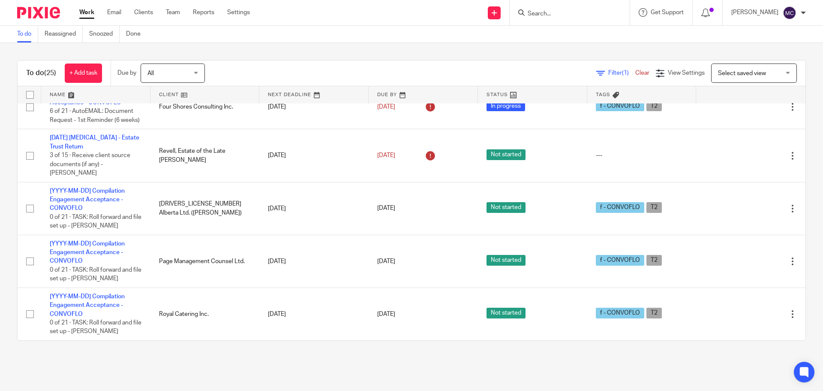
scroll to position [1072, 0]
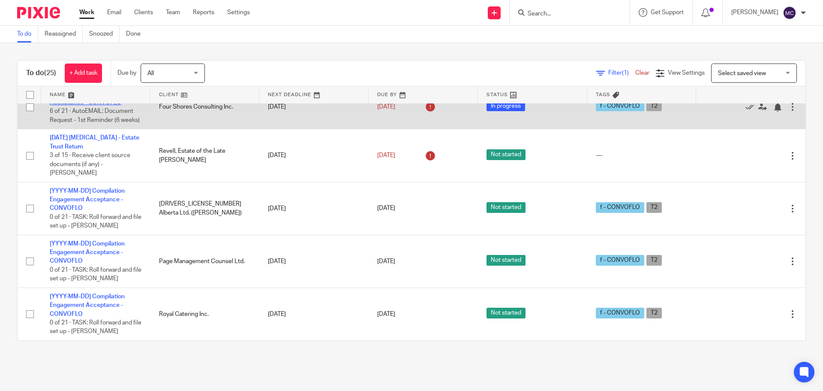
click at [97, 105] on link "[DATE] Compilation Engagement Acceptance - CONVOFLO" at bounding box center [94, 98] width 88 height 15
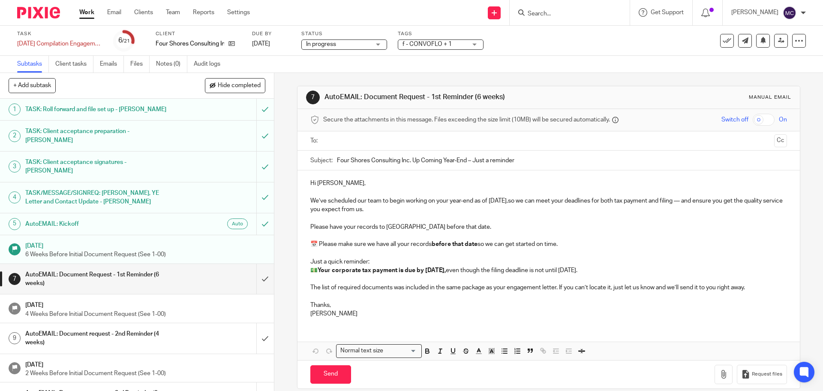
click at [332, 135] on ul at bounding box center [549, 141] width 450 height 14
click at [337, 140] on input "text" at bounding box center [548, 141] width 444 height 10
click at [334, 377] on input "Send" at bounding box center [330, 376] width 41 height 18
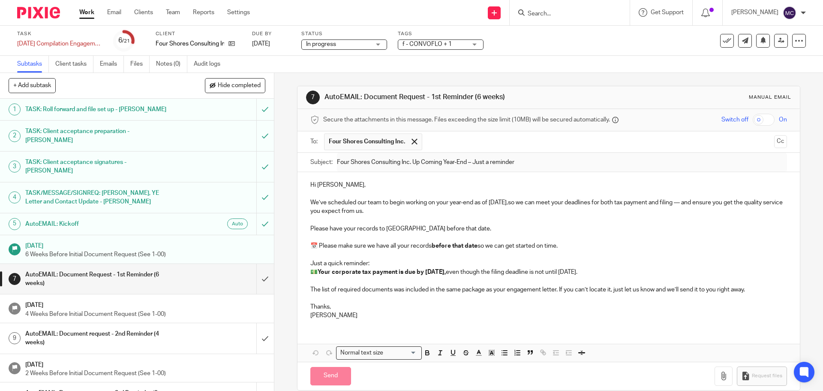
type input "Sent"
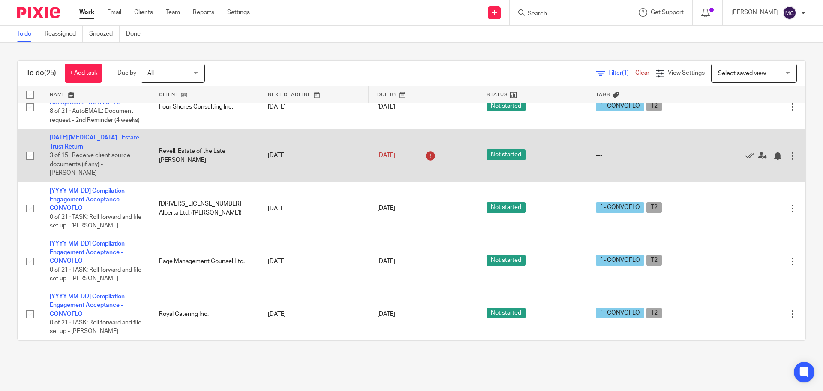
scroll to position [1093, 0]
click at [113, 149] on link "[DATE] [MEDICAL_DATA] - Estate Trust Return" at bounding box center [95, 142] width 90 height 15
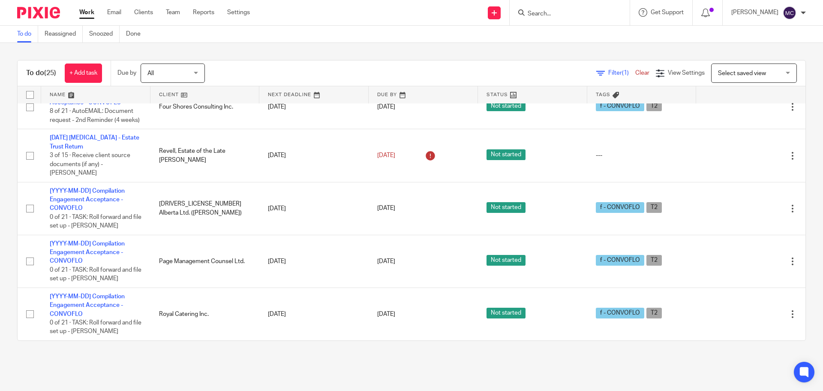
scroll to position [1190, 0]
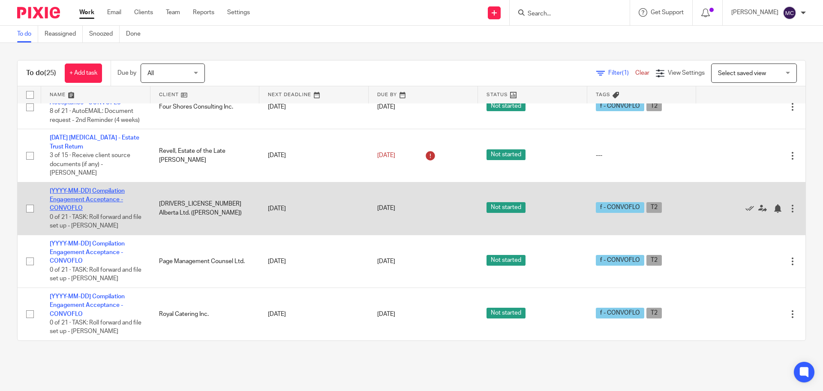
click at [93, 211] on link "[YYYY-MM-DD] Compilation Engagement Acceptance - CONVOFLO" at bounding box center [87, 200] width 75 height 24
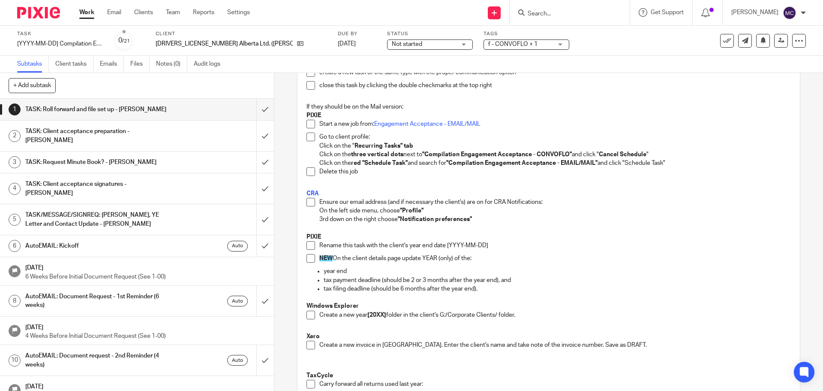
scroll to position [107, 0]
click at [297, 44] on icon at bounding box center [300, 43] width 6 height 6
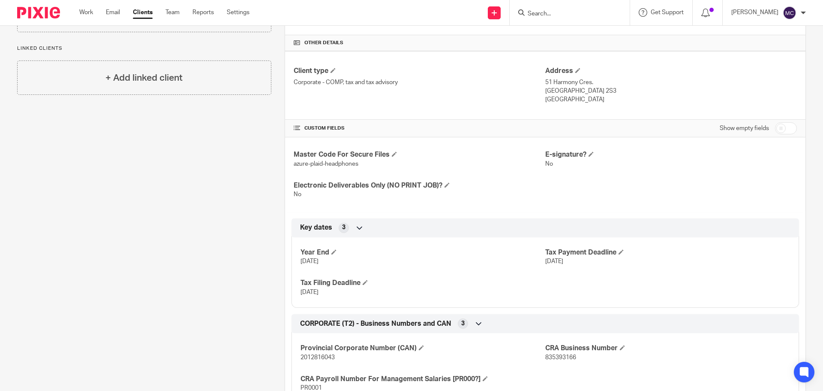
scroll to position [204, 0]
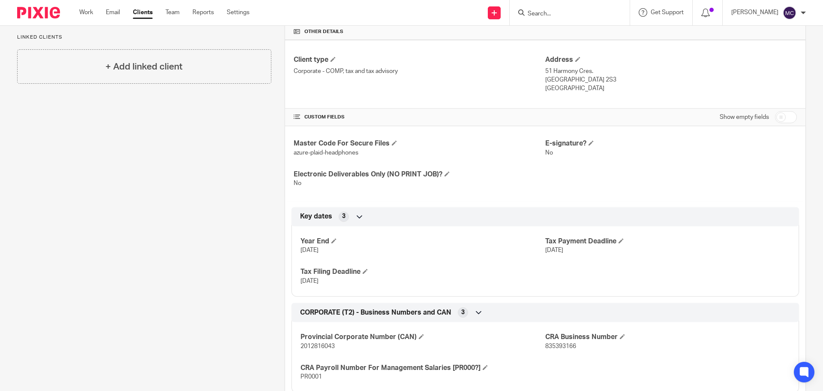
click at [786, 117] on input "checkbox" at bounding box center [786, 117] width 22 height 12
checkbox input "true"
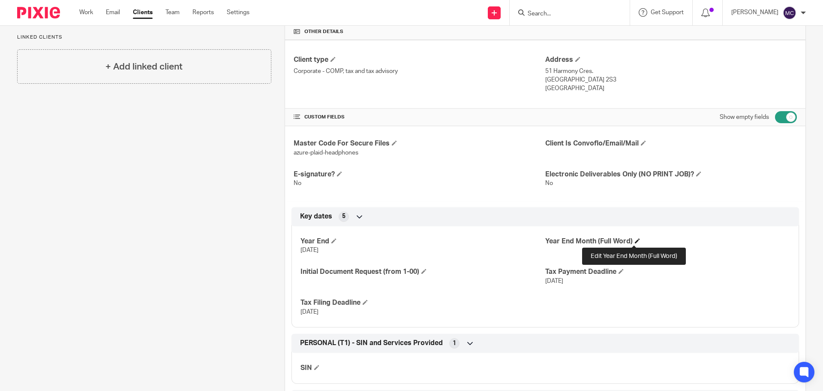
click at [635, 240] on span at bounding box center [637, 240] width 5 height 5
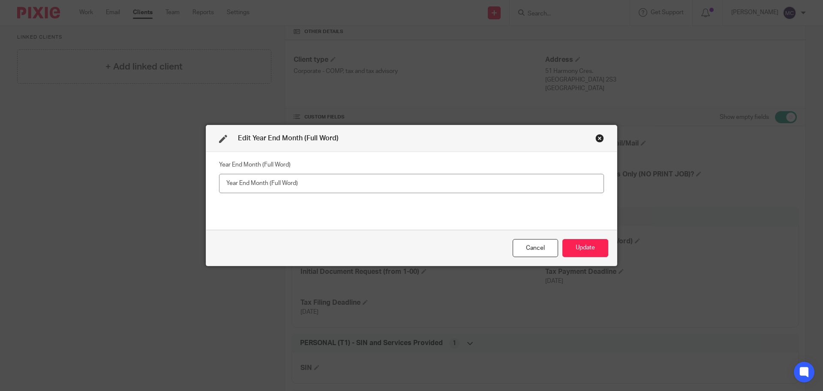
click at [474, 186] on input "text" at bounding box center [411, 183] width 385 height 19
type input "October"
click at [585, 250] on button "Update" at bounding box center [586, 248] width 46 height 18
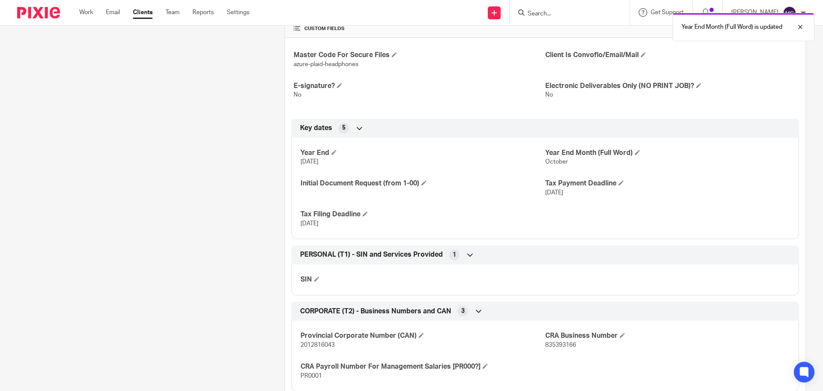
scroll to position [375, 0]
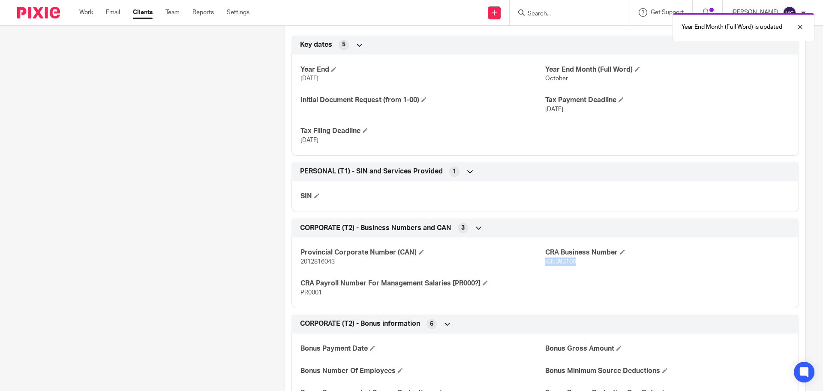
drag, startPoint x: 542, startPoint y: 262, endPoint x: 573, endPoint y: 262, distance: 31.3
click at [573, 262] on p "835393166" at bounding box center [667, 261] width 245 height 9
copy span "835393166"
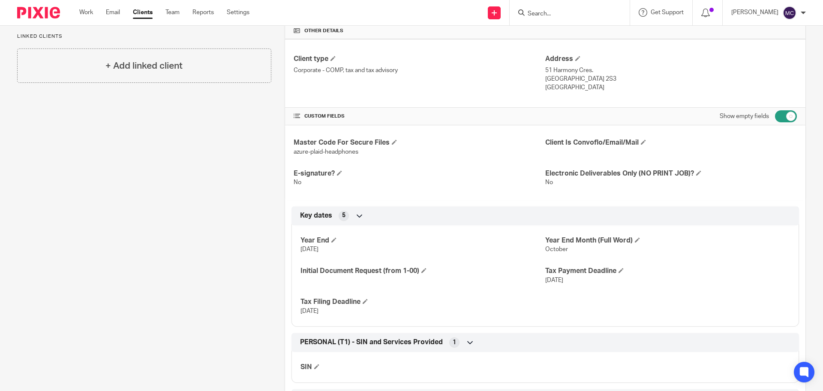
scroll to position [193, 0]
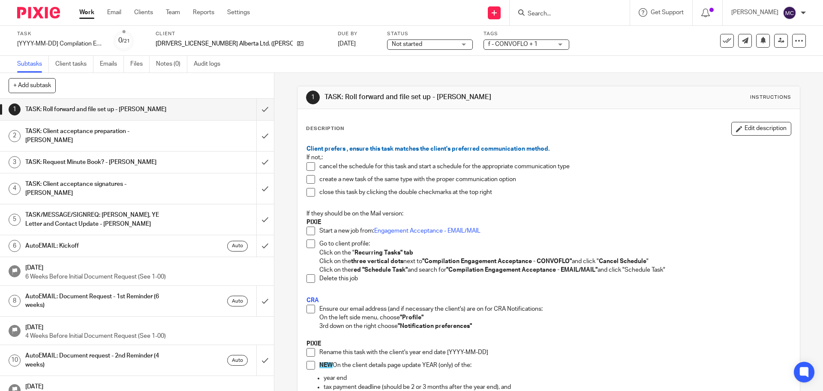
scroll to position [11, 0]
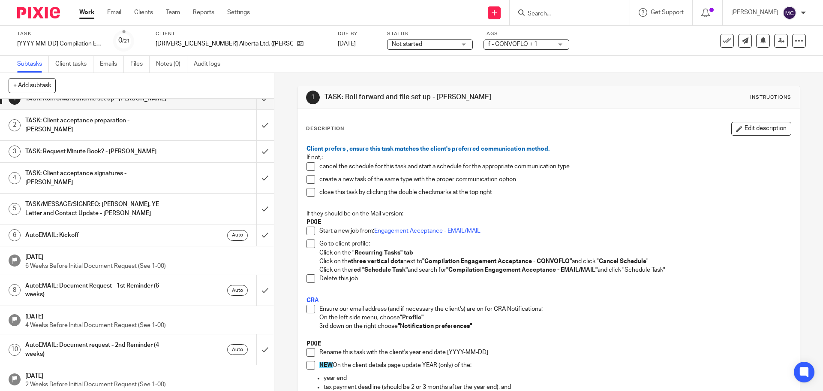
click at [310, 309] on span at bounding box center [311, 308] width 9 height 9
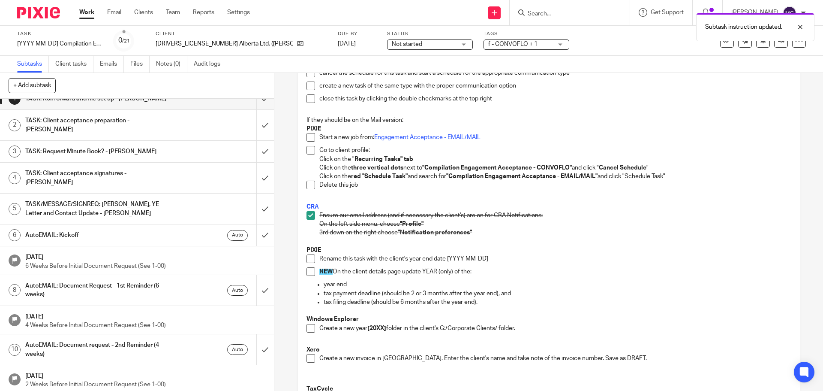
scroll to position [107, 0]
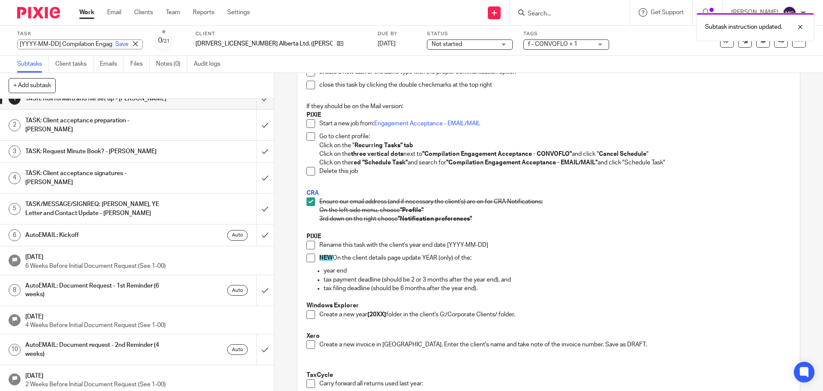
click at [42, 40] on div "[YYYY-MM-DD] Compilation Engagement Acceptance - CONVOFLO Save [YYYY-MM-DD] Com…" at bounding box center [80, 44] width 126 height 10
click at [32, 42] on input "[YYYY-MM-DD] Compilation Engagement Acceptance - CONVOFLO" at bounding box center [80, 44] width 126 height 10
drag, startPoint x: 60, startPoint y: 44, endPoint x: 0, endPoint y: 41, distance: 60.5
click at [0, 41] on div "Task [YYYY-MM-DD] Compilation Engagement Acceptance - CONVOFLO Save [YYYY-MM-DD…" at bounding box center [411, 41] width 823 height 30
type input "[DATE] Compilation Engagement Acceptance - CONVOFLO"
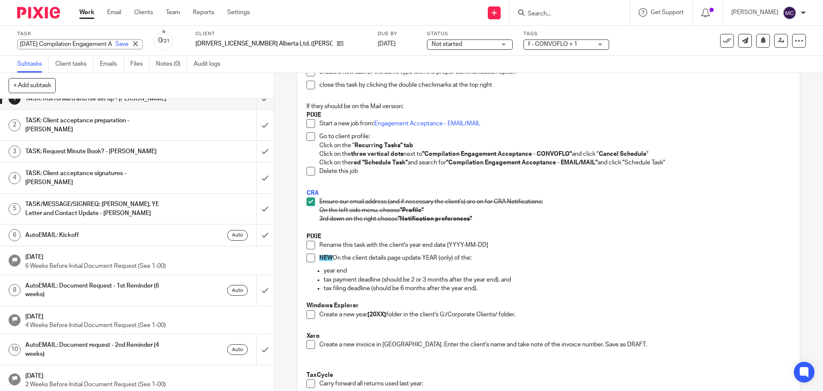
click at [425, 323] on p at bounding box center [549, 327] width 484 height 9
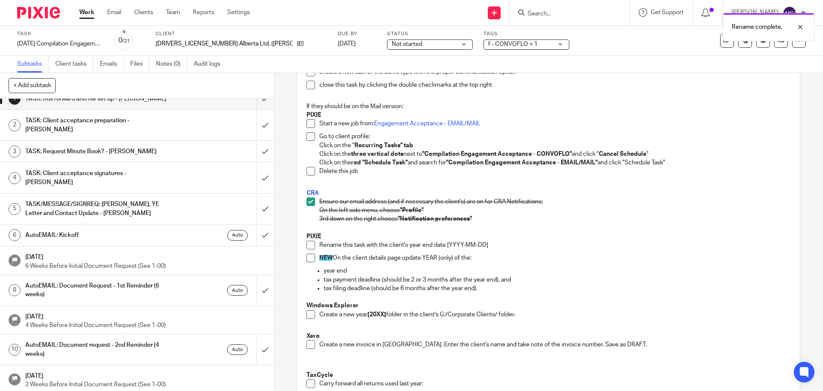
click at [307, 246] on span at bounding box center [311, 245] width 9 height 9
click at [307, 256] on span at bounding box center [311, 257] width 9 height 9
drag, startPoint x: 310, startPoint y: 316, endPoint x: 299, endPoint y: 295, distance: 23.4
click at [310, 316] on span at bounding box center [311, 314] width 9 height 9
click at [307, 343] on span at bounding box center [311, 344] width 9 height 9
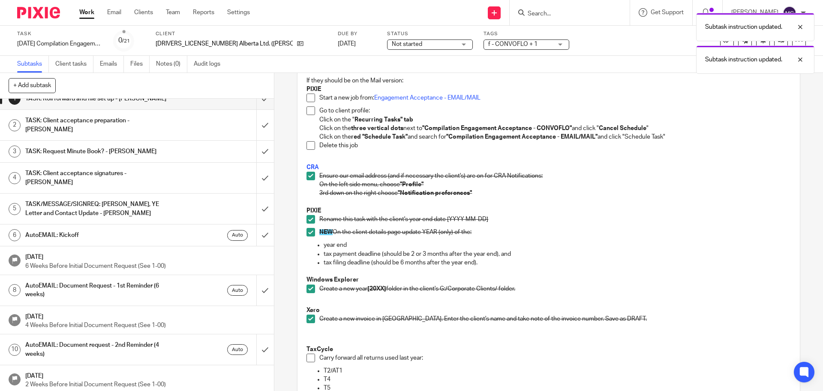
scroll to position [268, 0]
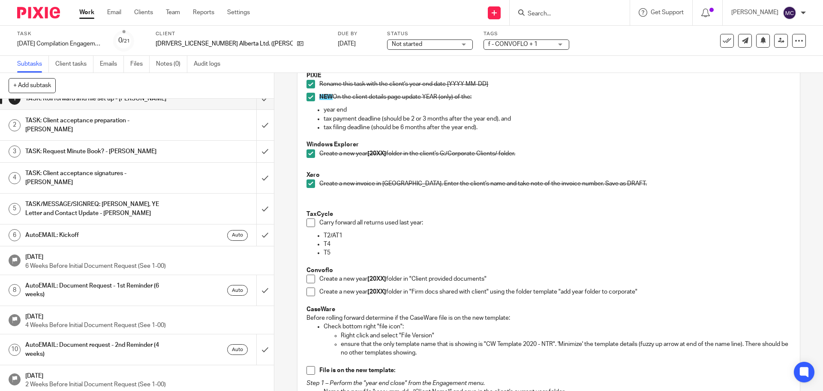
click at [307, 221] on span at bounding box center [311, 222] width 9 height 9
click at [307, 278] on span at bounding box center [311, 278] width 9 height 9
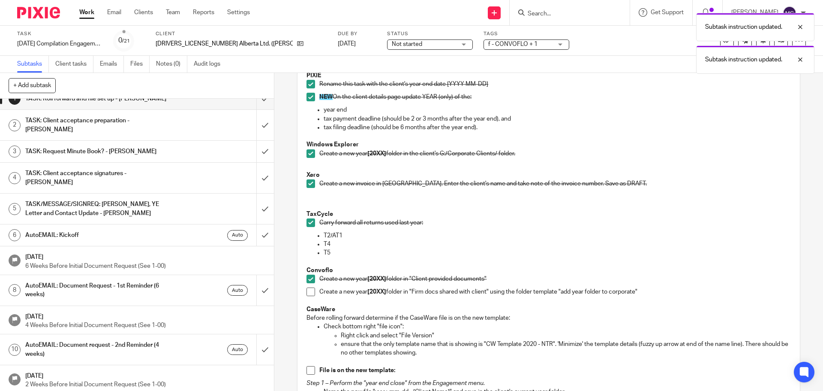
click at [308, 292] on span at bounding box center [311, 291] width 9 height 9
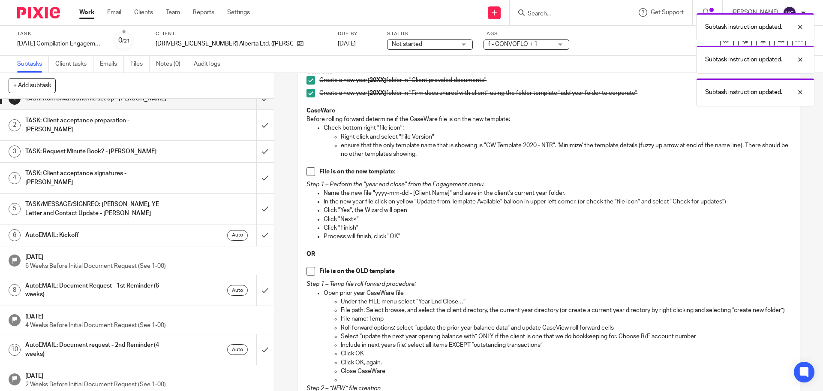
scroll to position [472, 0]
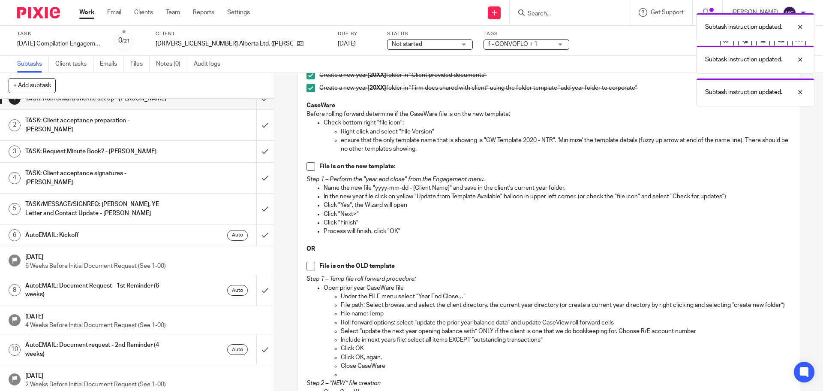
click at [307, 169] on span at bounding box center [311, 166] width 9 height 9
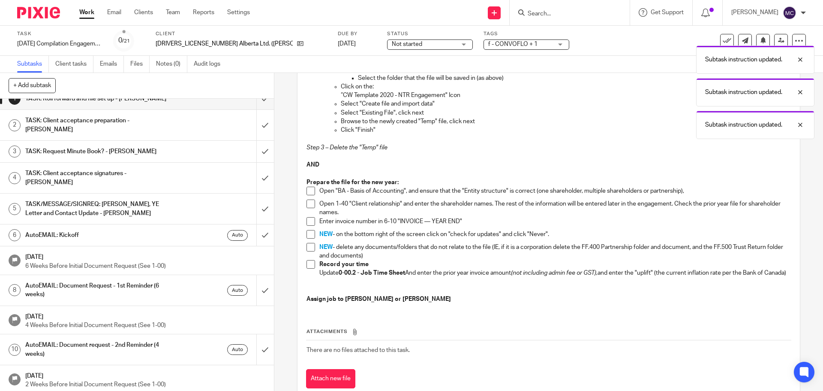
scroll to position [852, 0]
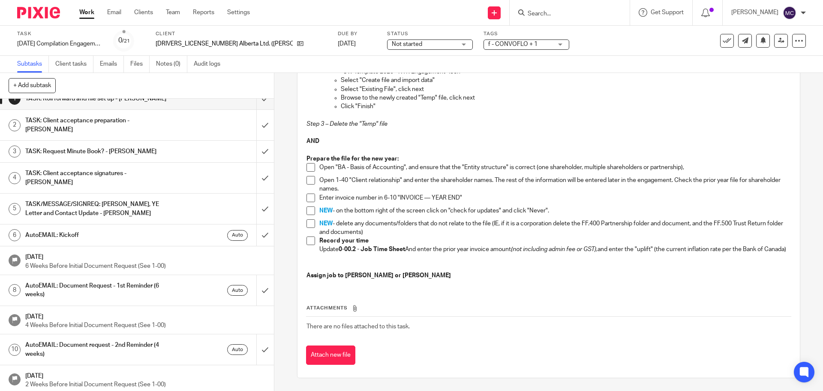
click at [310, 193] on span at bounding box center [311, 197] width 9 height 9
click at [307, 206] on span at bounding box center [311, 210] width 9 height 9
click at [308, 176] on span at bounding box center [311, 180] width 9 height 9
click at [310, 163] on span at bounding box center [311, 167] width 9 height 9
drag, startPoint x: 307, startPoint y: 232, endPoint x: 308, endPoint y: 217, distance: 14.2
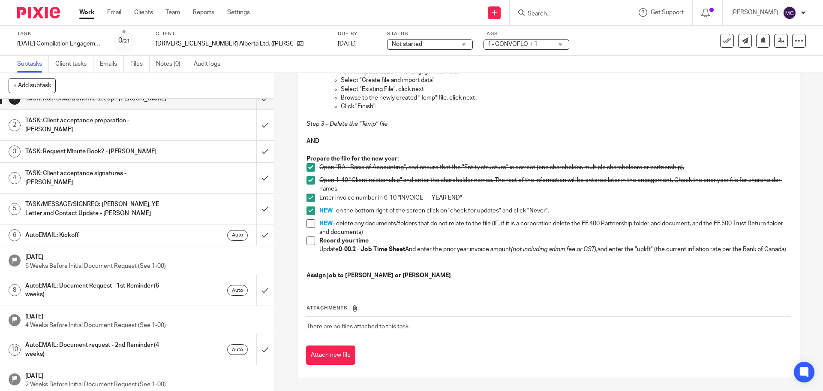
click at [308, 236] on span at bounding box center [311, 240] width 9 height 9
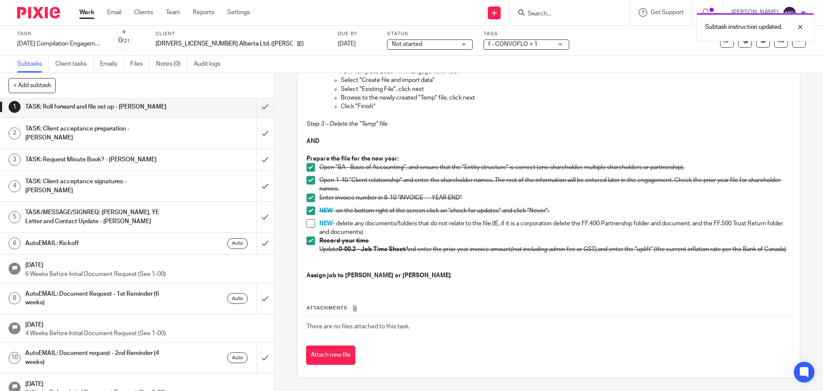
scroll to position [0, 0]
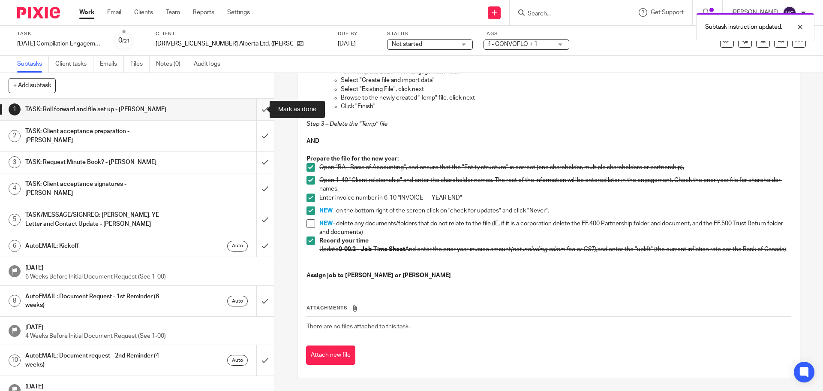
click at [256, 109] on input "submit" at bounding box center [137, 109] width 274 height 21
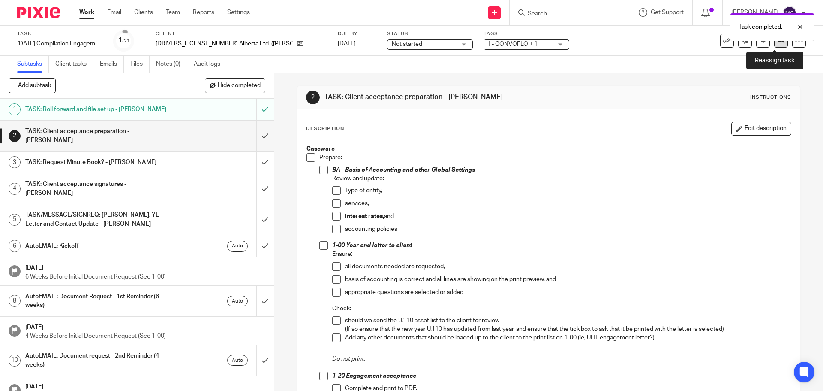
click at [778, 43] on icon at bounding box center [781, 40] width 6 height 6
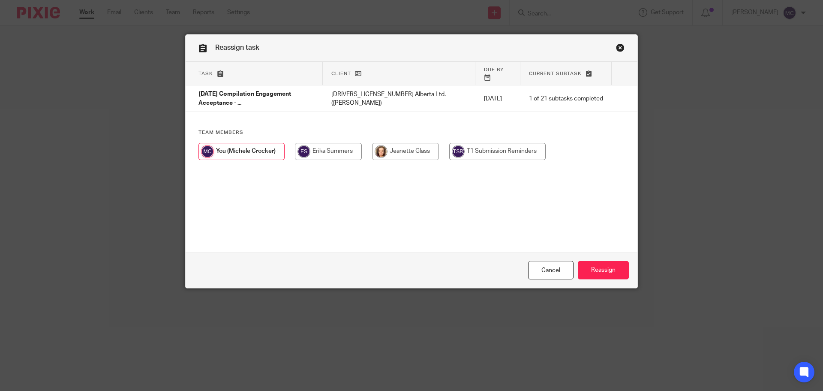
click at [334, 143] on input "radio" at bounding box center [328, 151] width 67 height 17
radio input "true"
click at [609, 269] on input "Reassign" at bounding box center [603, 270] width 51 height 18
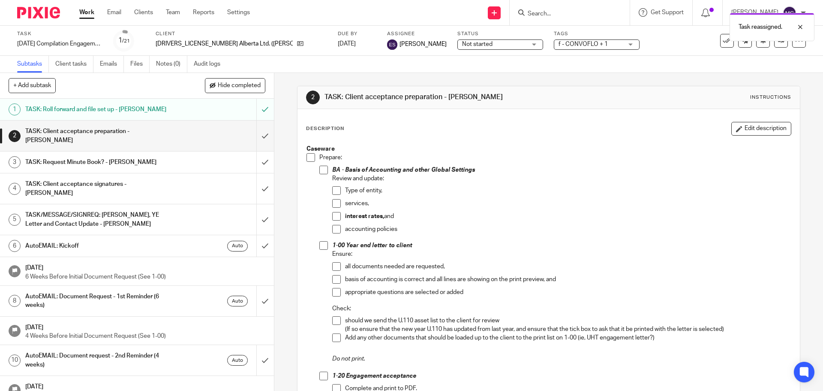
click at [86, 12] on link "Work" at bounding box center [86, 12] width 15 height 9
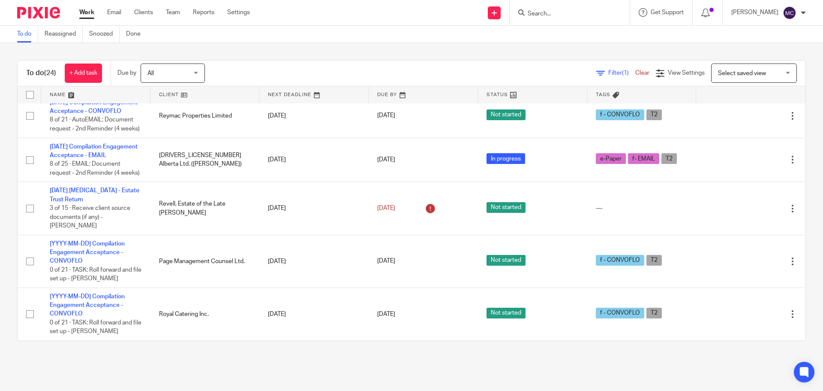
scroll to position [1163, 0]
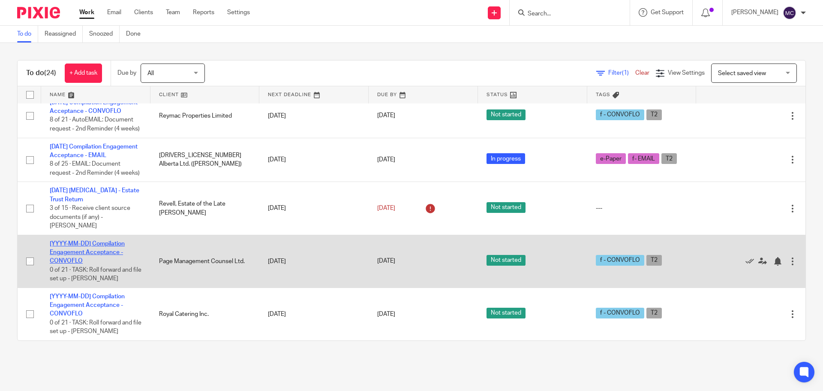
click at [110, 242] on link "[YYYY-MM-DD] Compilation Engagement Acceptance - CONVOFLO" at bounding box center [87, 253] width 75 height 24
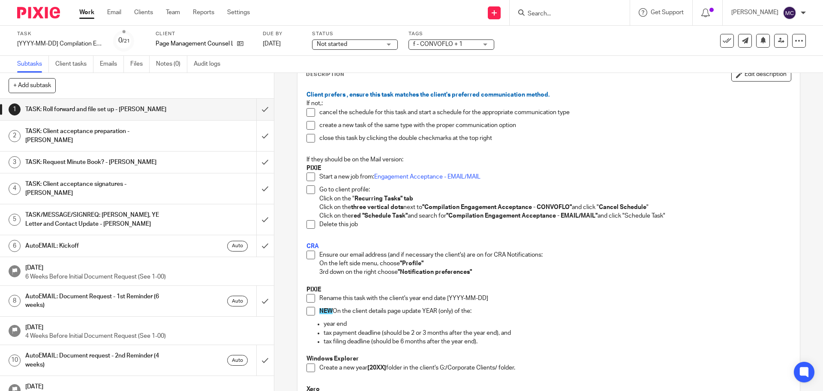
scroll to position [64, 0]
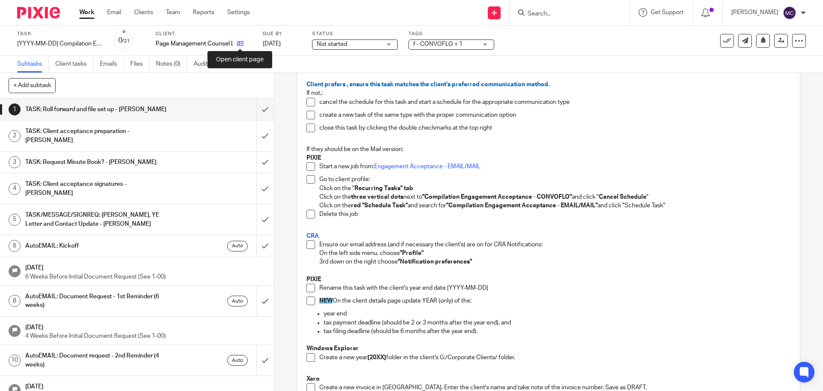
click at [239, 43] on icon at bounding box center [240, 43] width 6 height 6
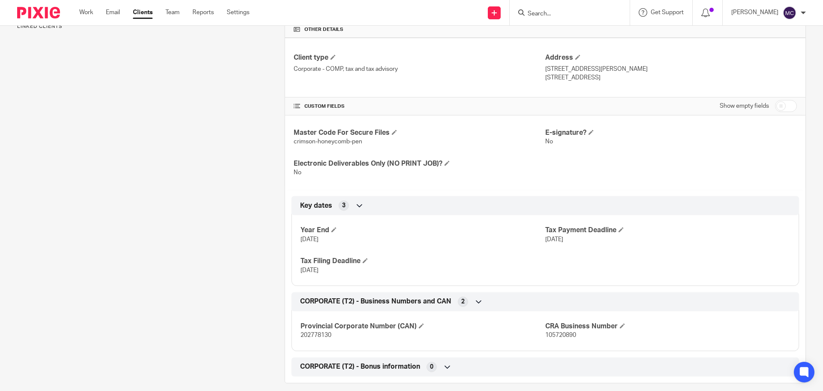
scroll to position [215, 0]
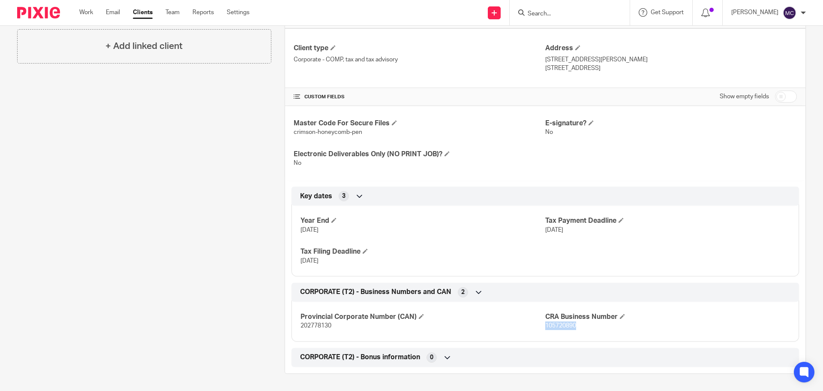
drag, startPoint x: 542, startPoint y: 327, endPoint x: 573, endPoint y: 328, distance: 30.5
click at [573, 328] on p "105720890" at bounding box center [667, 325] width 245 height 9
copy span "105720890"
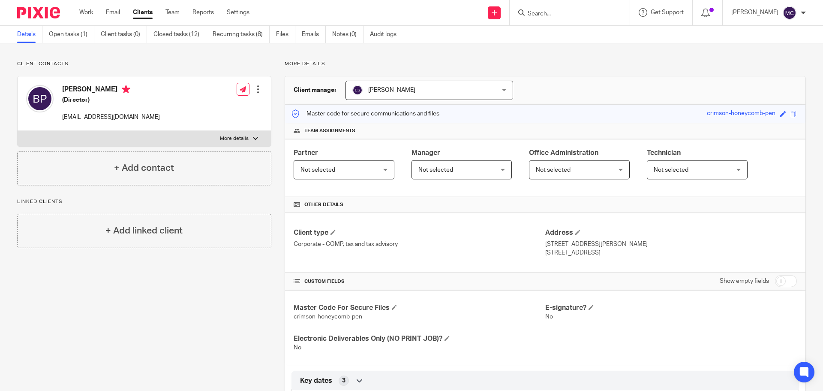
scroll to position [0, 0]
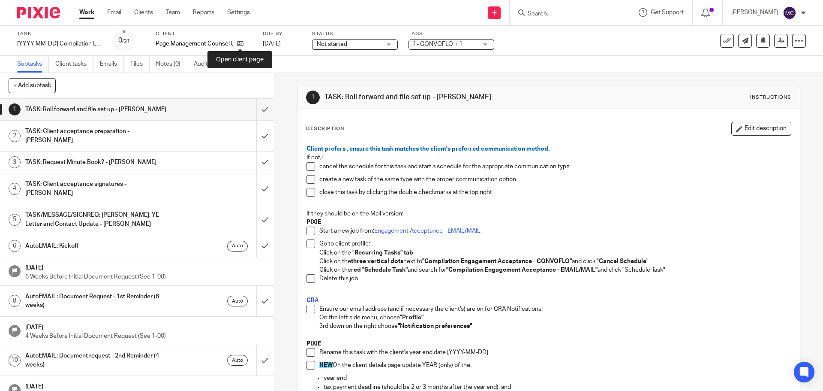
drag, startPoint x: 240, startPoint y: 44, endPoint x: 245, endPoint y: 51, distance: 8.9
click at [240, 44] on icon at bounding box center [240, 43] width 6 height 6
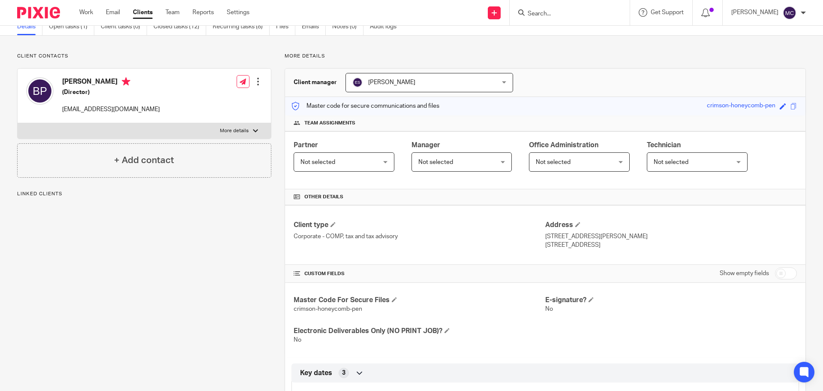
scroll to position [150, 0]
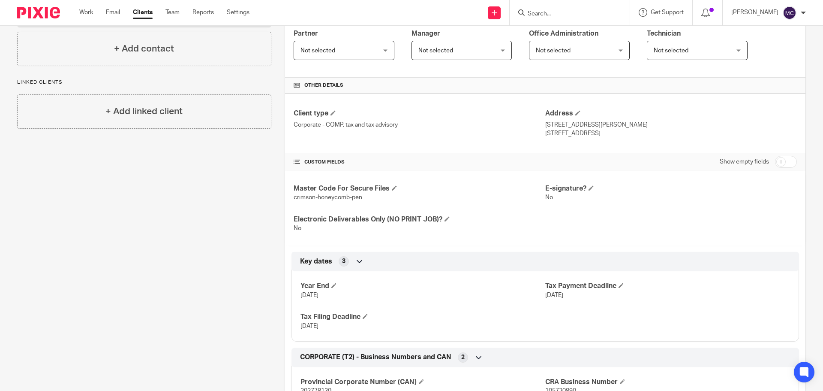
click at [788, 162] on input "checkbox" at bounding box center [786, 162] width 22 height 12
checkbox input "true"
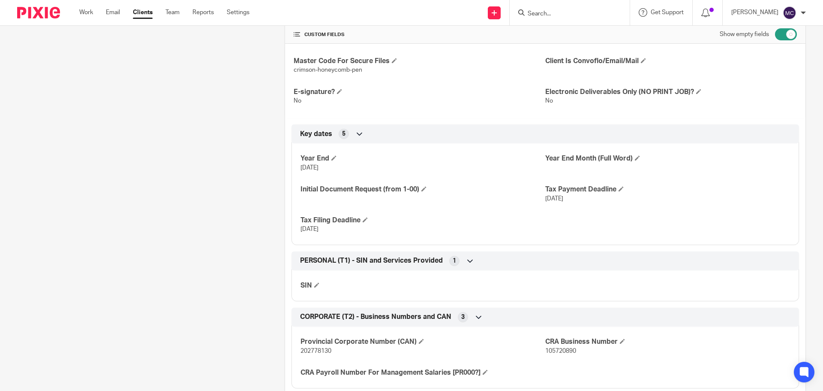
scroll to position [279, 0]
click at [630, 157] on h4 "Year End Month (Full Word)" at bounding box center [667, 157] width 245 height 9
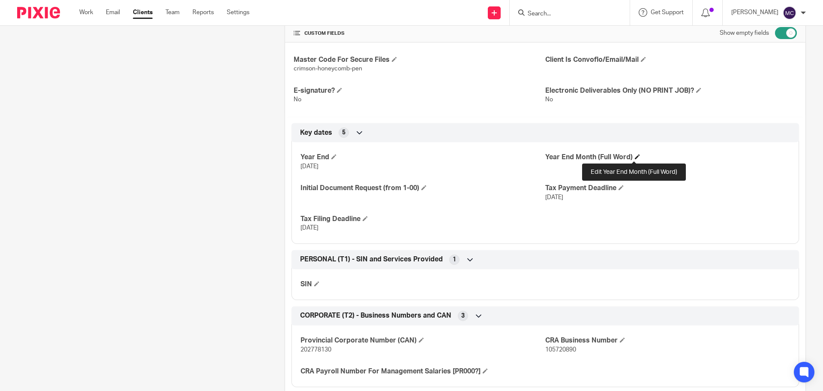
click at [635, 157] on span at bounding box center [637, 156] width 5 height 5
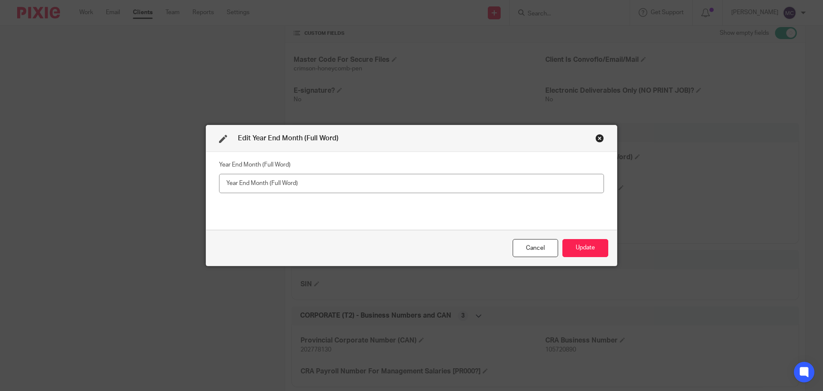
click at [507, 185] on input "text" at bounding box center [411, 183] width 385 height 19
type input "October"
click at [596, 255] on button "Update" at bounding box center [586, 248] width 46 height 18
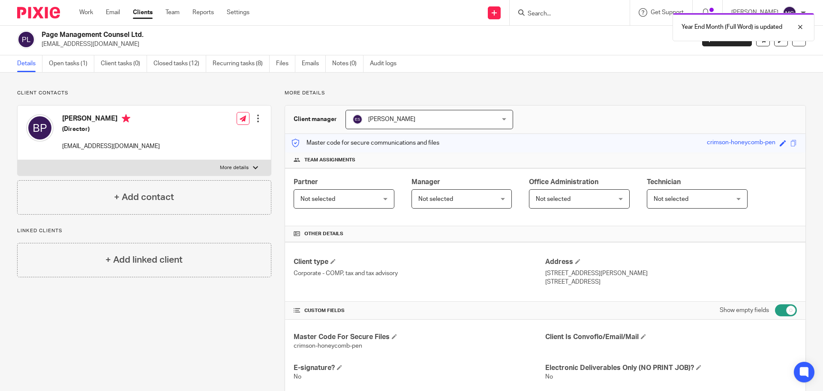
scroll to position [0, 0]
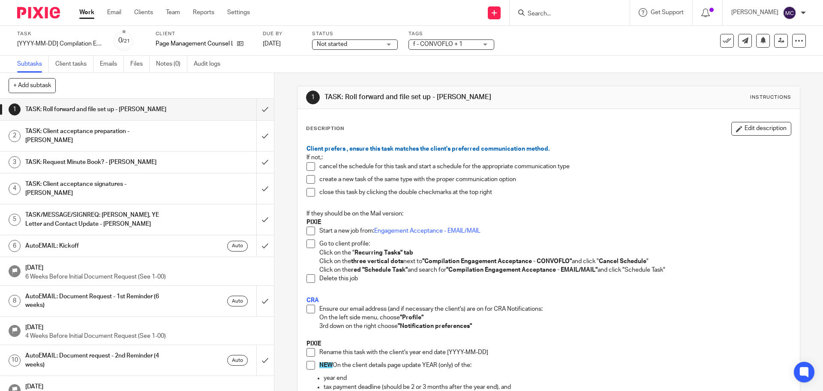
click at [307, 308] on span at bounding box center [311, 308] width 9 height 9
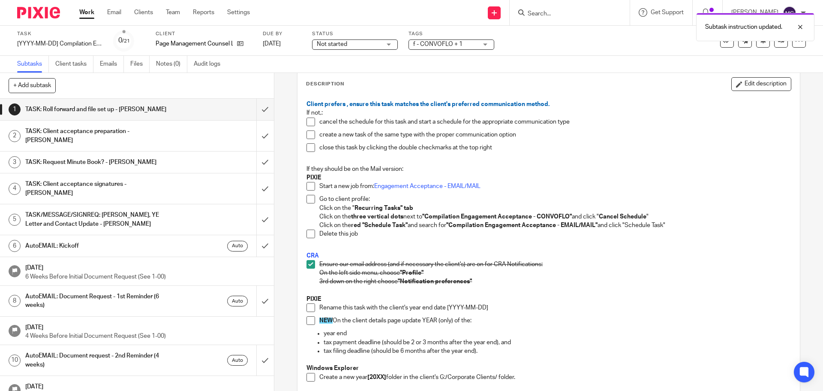
scroll to position [54, 0]
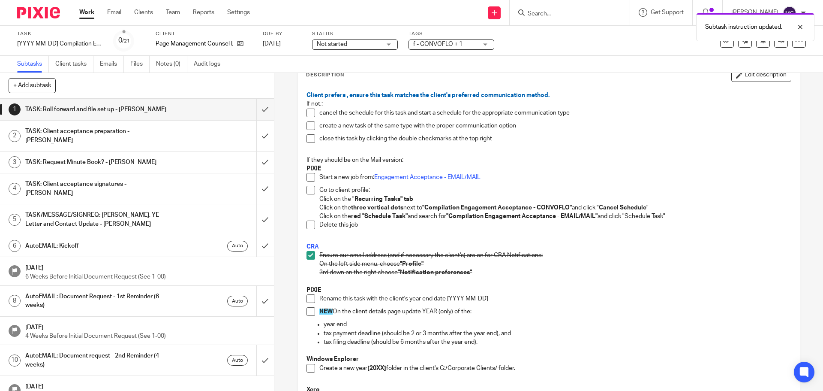
click at [308, 300] on span at bounding box center [311, 298] width 9 height 9
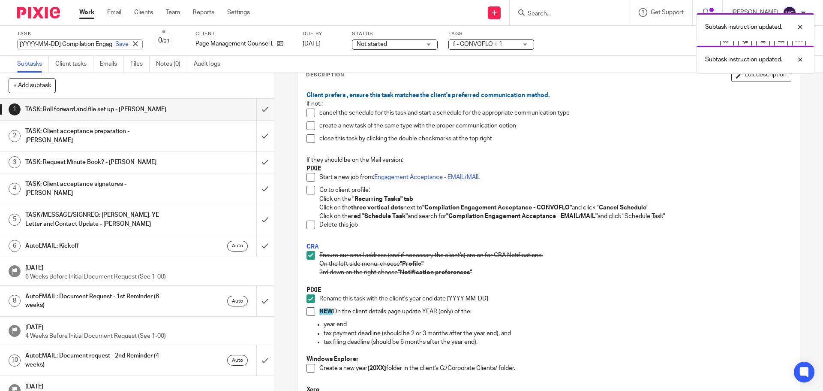
click at [49, 42] on div "[YYYY-MM-DD] Compilation Engagement Acceptance - CONVOFLO Save [YYYY-MM-DD] Com…" at bounding box center [80, 44] width 126 height 10
click at [59, 45] on input "[YYYY-MM-DD] Compilation Engagement Acceptance - CONVOFLO" at bounding box center [80, 44] width 126 height 10
drag, startPoint x: 61, startPoint y: 44, endPoint x: 0, endPoint y: 41, distance: 61.0
click at [0, 41] on div "Task [YYYY-MM-DD] Compilation Engagement Acceptance - CONVOFLO Save [YYYY-MM-DD…" at bounding box center [411, 41] width 823 height 30
type input "[DATE] Compilation Engagement Acceptance - CONVOFLO"
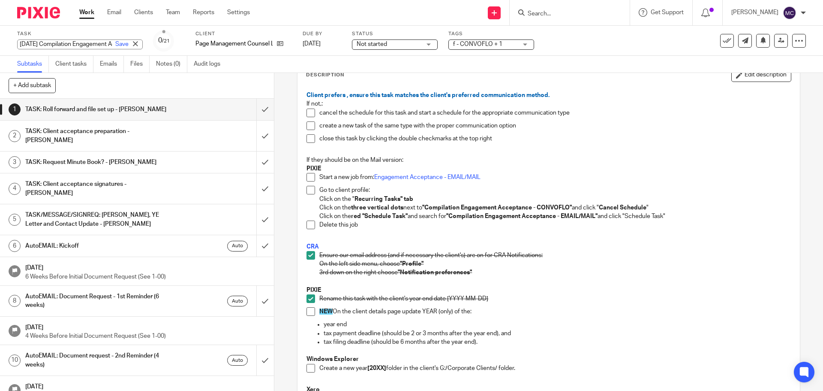
click at [555, 247] on p "CRA" at bounding box center [549, 246] width 484 height 9
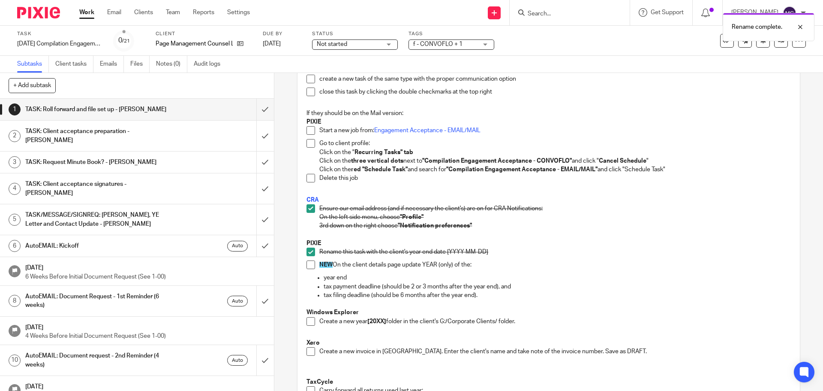
scroll to position [107, 0]
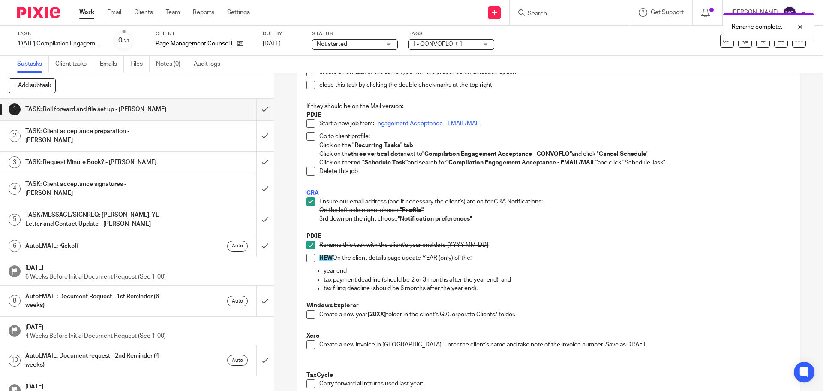
click at [307, 256] on span at bounding box center [311, 257] width 9 height 9
click at [309, 316] on span at bounding box center [311, 314] width 9 height 9
click at [310, 345] on span at bounding box center [311, 344] width 9 height 9
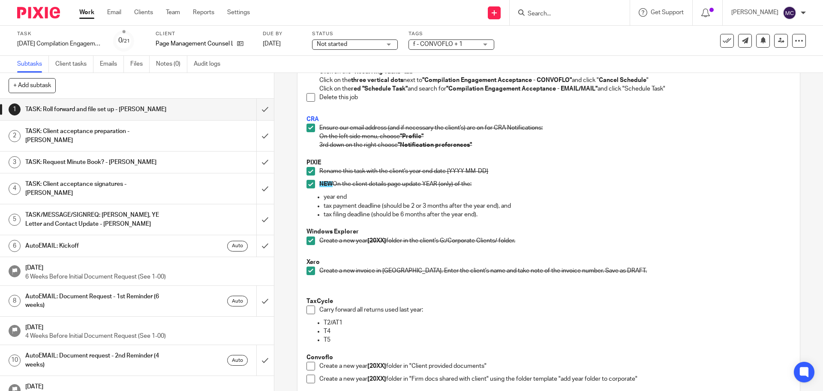
scroll to position [193, 0]
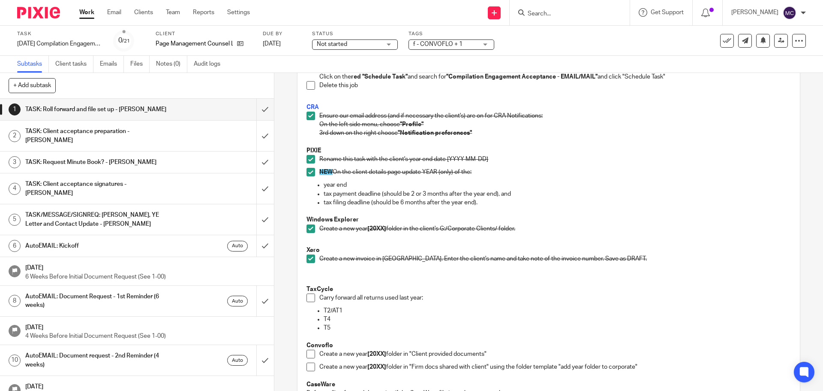
click at [308, 298] on span at bounding box center [311, 297] width 9 height 9
click at [310, 360] on li "Create a new year [20XX] folder in "Client provided documents"" at bounding box center [549, 355] width 484 height 13
click at [309, 352] on span at bounding box center [311, 353] width 9 height 9
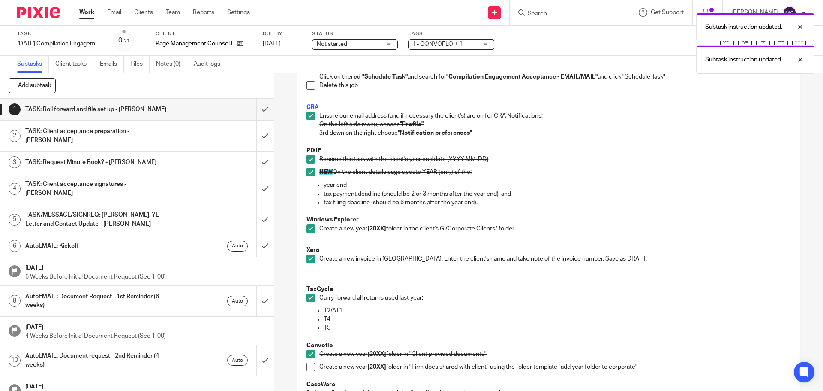
click at [308, 367] on span at bounding box center [311, 366] width 9 height 9
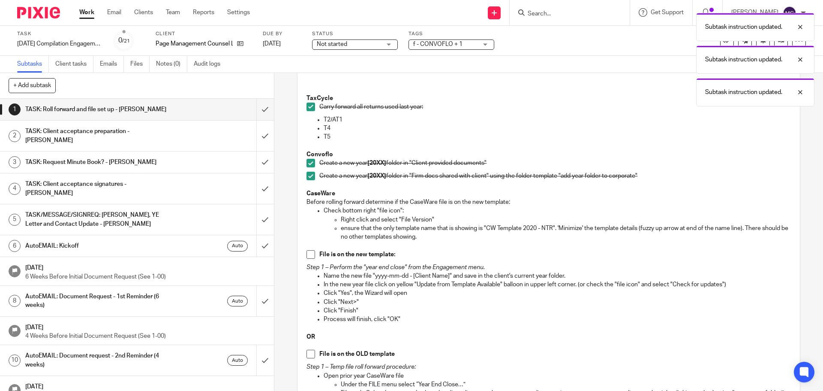
scroll to position [386, 0]
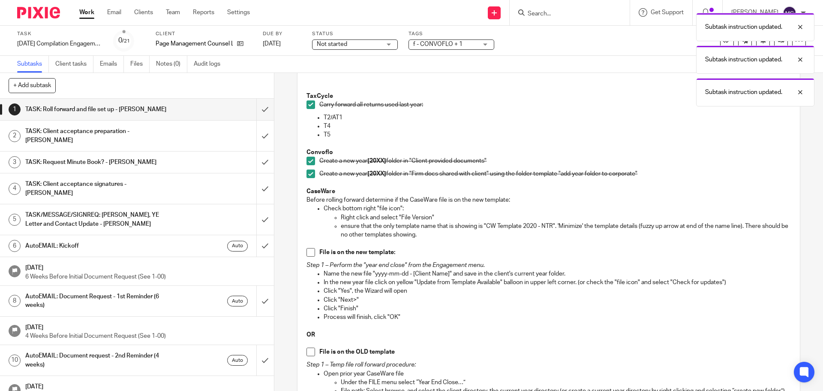
click at [309, 252] on span at bounding box center [311, 252] width 9 height 9
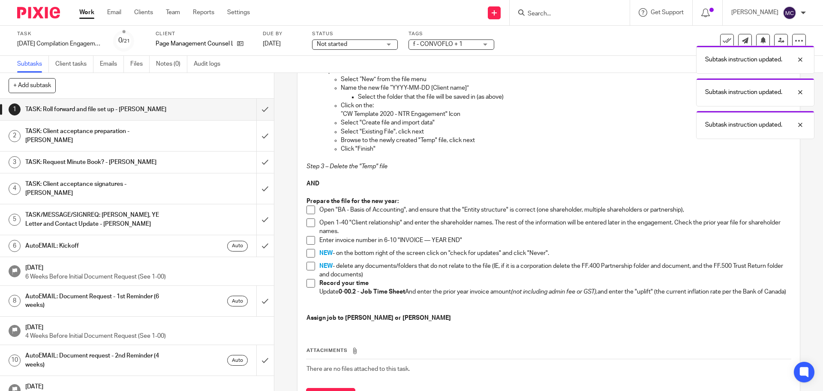
scroll to position [793, 0]
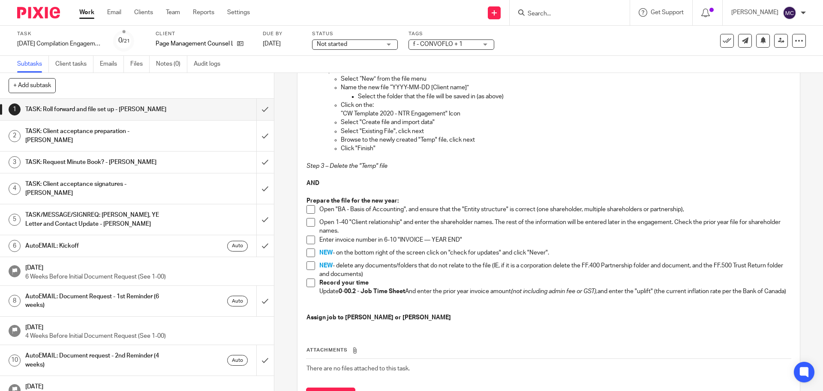
click at [310, 214] on span at bounding box center [311, 209] width 9 height 9
click at [310, 226] on span at bounding box center [311, 222] width 9 height 9
click at [309, 287] on span at bounding box center [311, 282] width 9 height 9
click at [307, 244] on span at bounding box center [311, 239] width 9 height 9
click at [311, 257] on span at bounding box center [311, 252] width 9 height 9
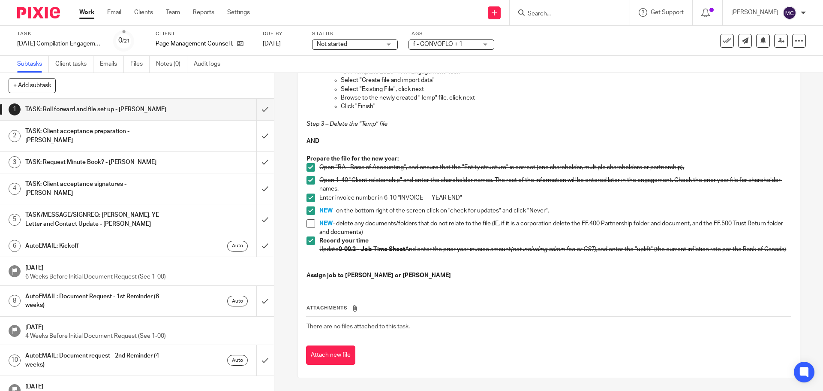
scroll to position [852, 0]
click at [257, 110] on input "submit" at bounding box center [137, 109] width 274 height 21
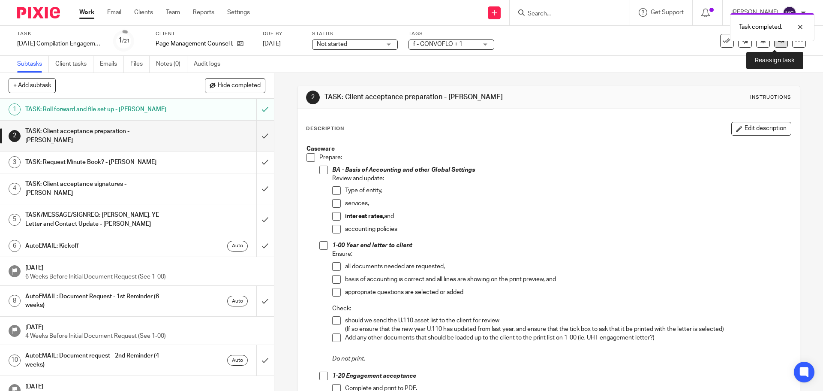
click at [775, 47] on link at bounding box center [781, 41] width 14 height 14
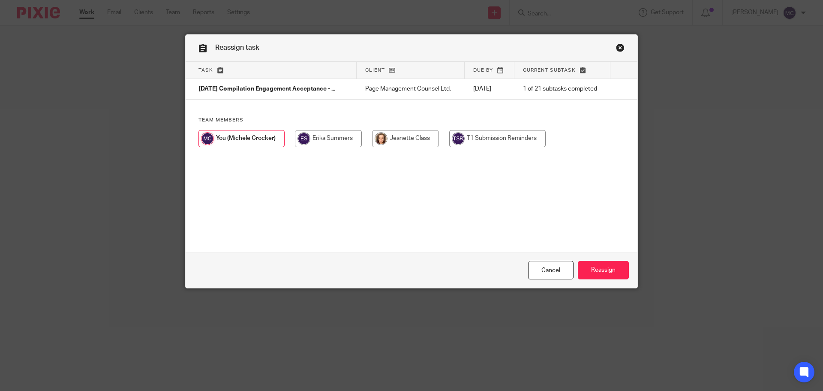
click at [341, 142] on input "radio" at bounding box center [328, 138] width 67 height 17
radio input "true"
click at [609, 276] on input "Reassign" at bounding box center [603, 270] width 51 height 18
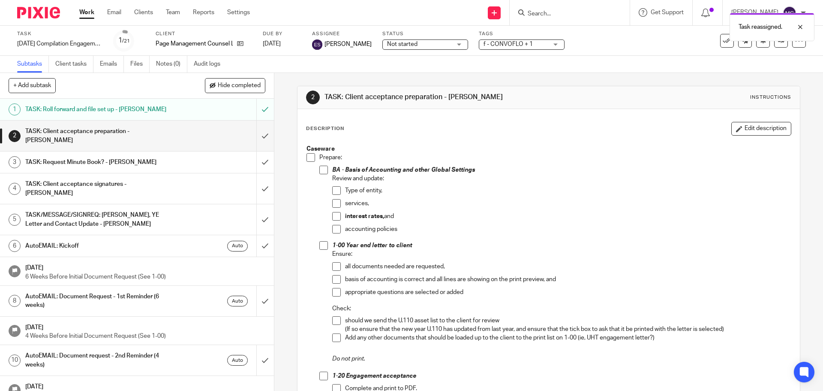
click at [87, 14] on link "Work" at bounding box center [86, 12] width 15 height 9
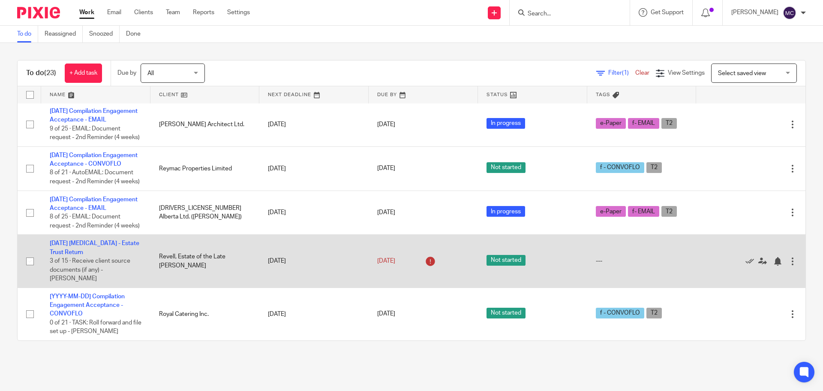
scroll to position [1110, 0]
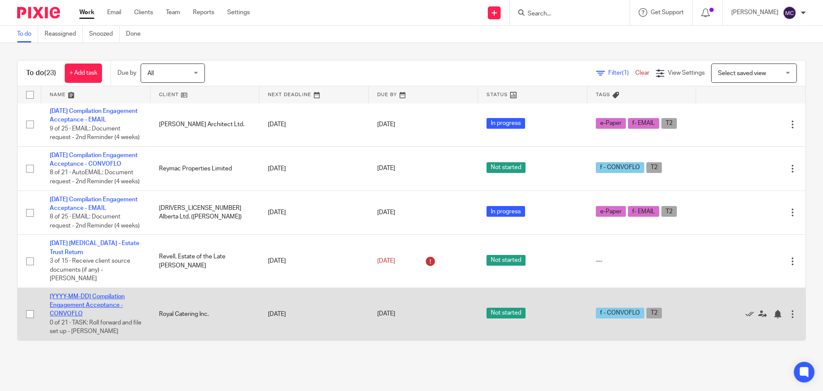
click at [102, 295] on link "[YYYY-MM-DD] Compilation Engagement Acceptance - CONVOFLO" at bounding box center [87, 305] width 75 height 24
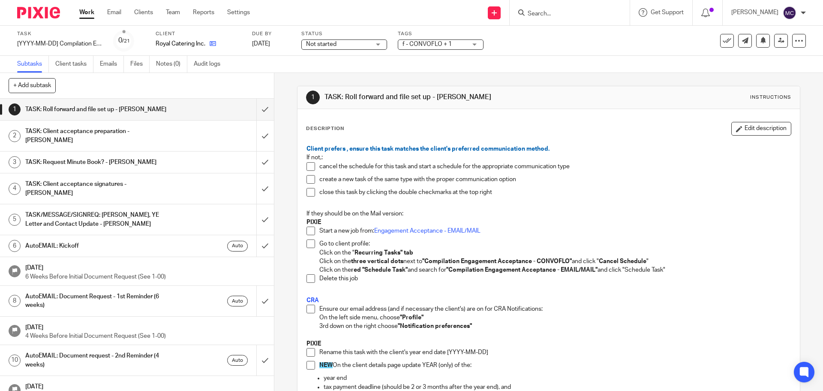
click at [211, 40] on link at bounding box center [210, 43] width 11 height 9
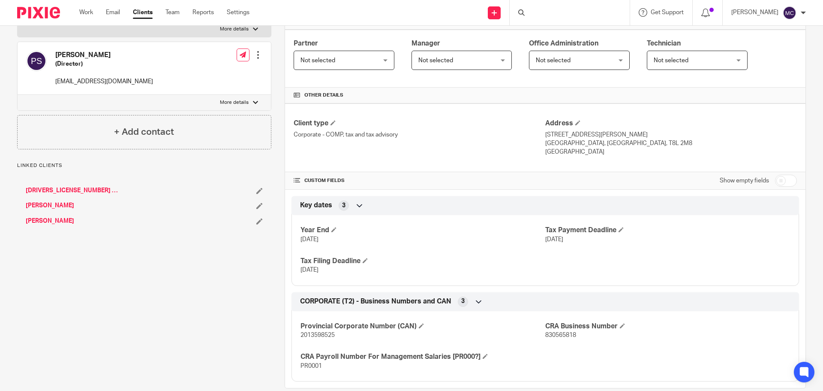
scroll to position [155, 0]
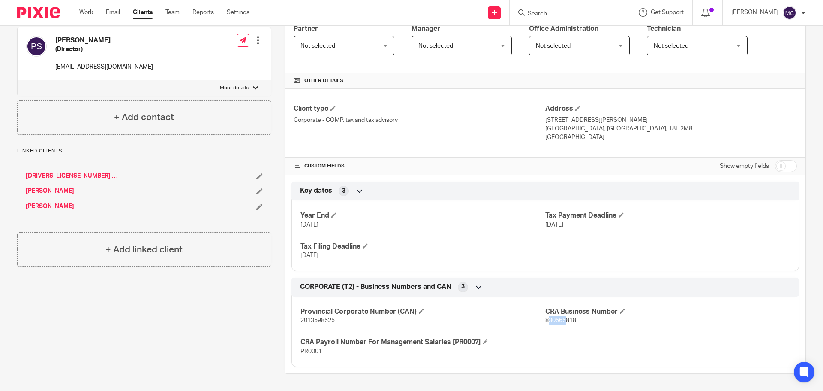
drag, startPoint x: 543, startPoint y: 322, endPoint x: 562, endPoint y: 322, distance: 19.3
click at [562, 322] on span "830565818" at bounding box center [560, 320] width 31 height 6
click at [558, 327] on div "Provincial Corporate Number (CAN) 2013598525 CRA Business Number 830565818 CRA …" at bounding box center [546, 328] width 508 height 77
drag, startPoint x: 541, startPoint y: 319, endPoint x: 575, endPoint y: 324, distance: 35.0
click at [575, 324] on p "830565818" at bounding box center [667, 320] width 245 height 9
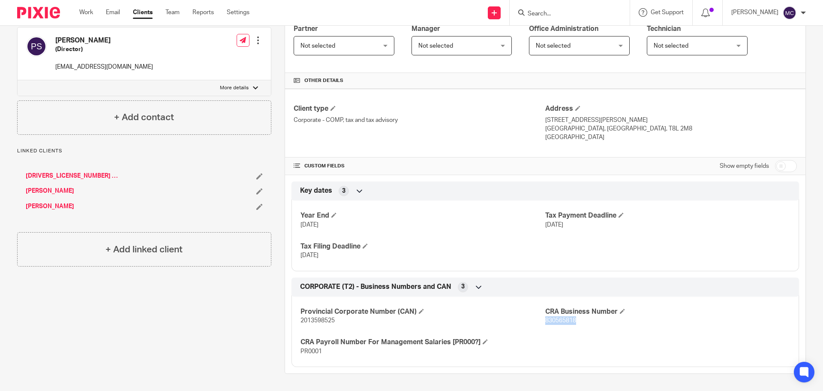
copy span "830565818"
click at [538, 12] on input "Search" at bounding box center [565, 14] width 77 height 8
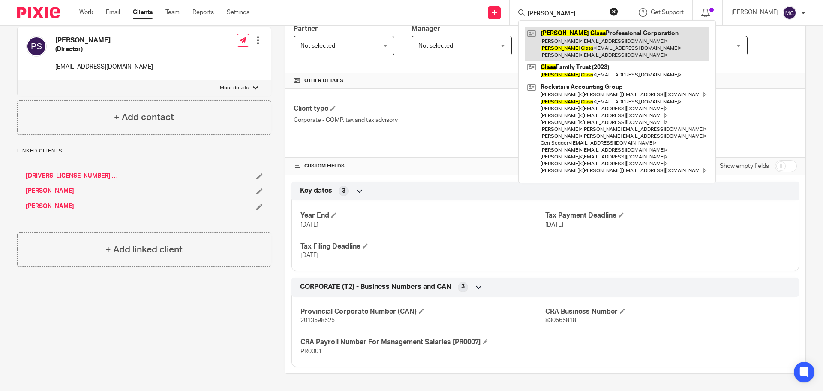
type input "[PERSON_NAME]"
click at [565, 38] on link at bounding box center [617, 44] width 184 height 34
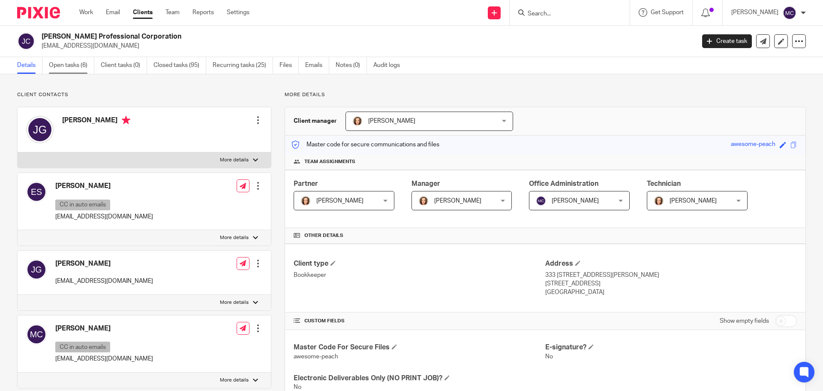
click at [72, 63] on link "Open tasks (6)" at bounding box center [71, 65] width 45 height 17
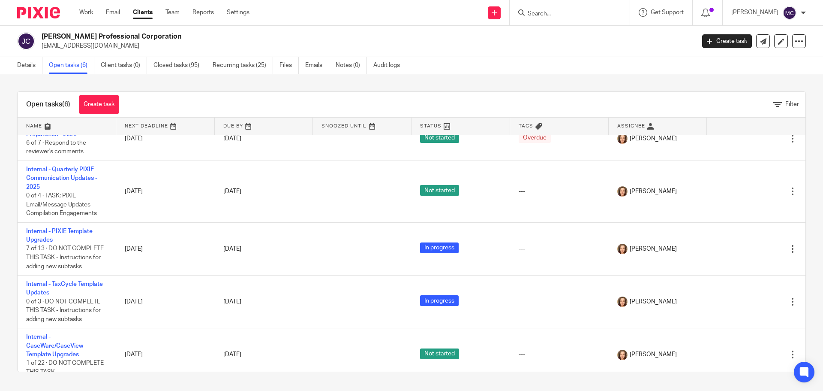
scroll to position [72, 0]
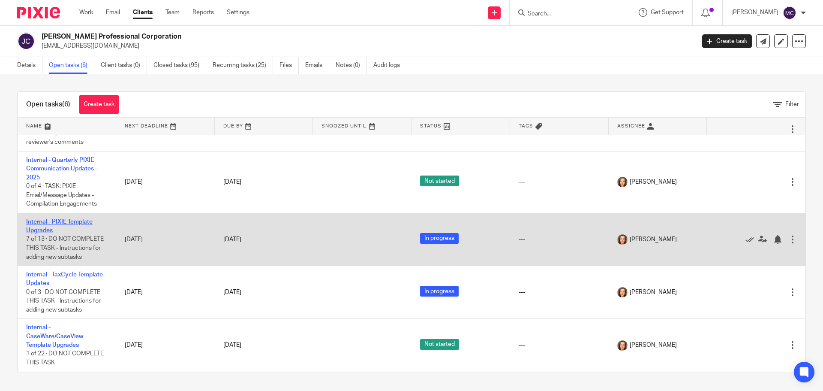
click at [65, 220] on link "Internal - PIXIE Template Upgrades" at bounding box center [59, 226] width 66 height 15
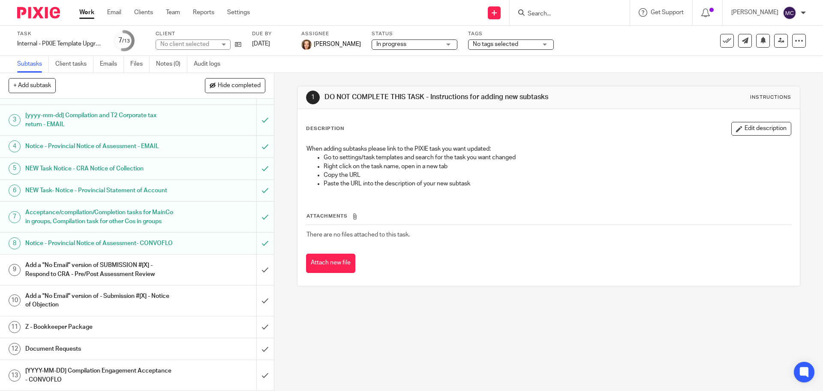
scroll to position [81, 0]
click at [98, 376] on h1 "[YYYY-MM-DD] Compilation Engagement Acceptance - CONVOFLO" at bounding box center [99, 375] width 148 height 22
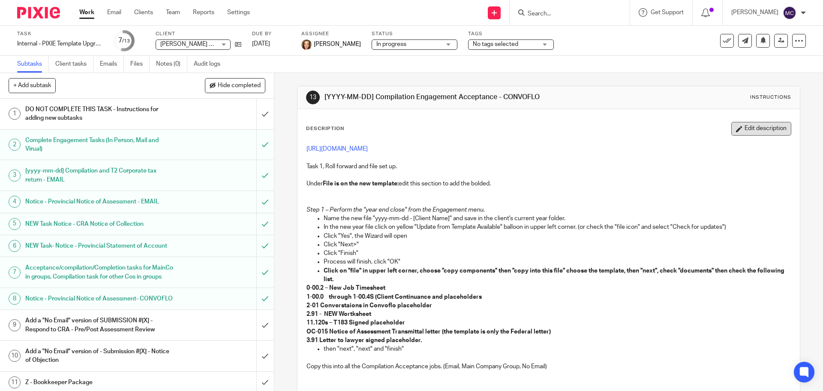
click at [763, 134] on button "Edit description" at bounding box center [762, 129] width 60 height 14
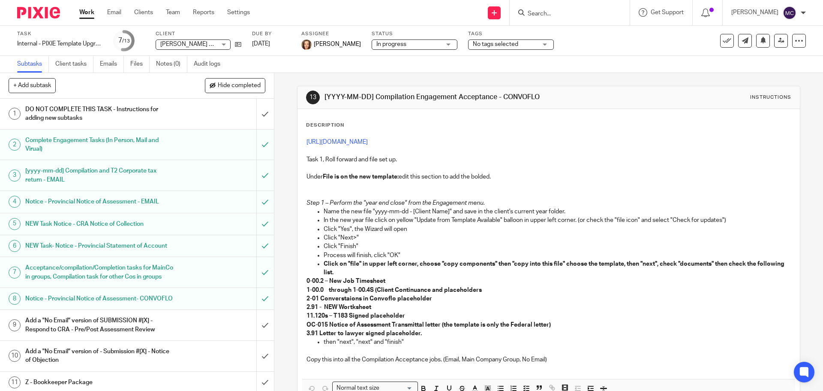
scroll to position [60, 0]
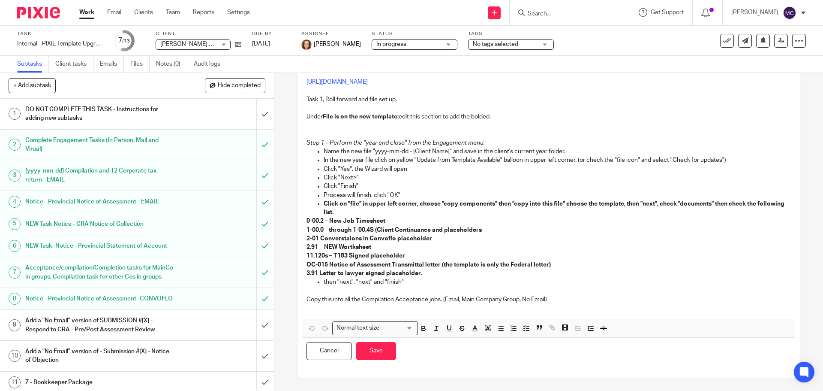
click at [422, 274] on p "3.91 Letter to lawyer signed placeholder." at bounding box center [549, 273] width 484 height 9
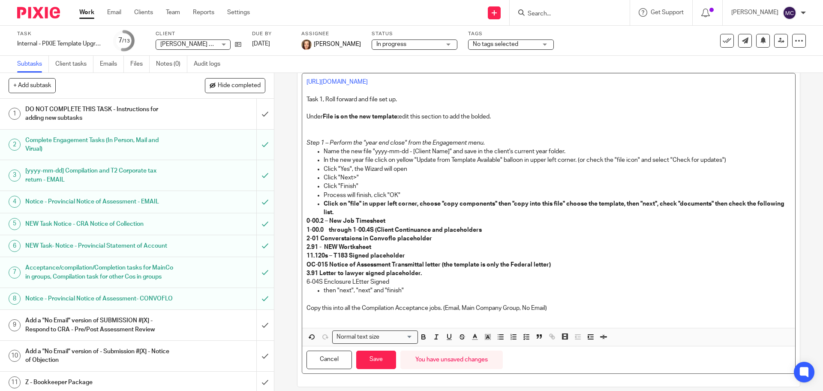
click at [361, 280] on p "6-04S Enclosure LEtter Signed" at bounding box center [549, 281] width 484 height 9
click at [355, 281] on p "6-04S Enclosure LEtter Signed" at bounding box center [549, 281] width 484 height 9
click at [398, 280] on p "6-04S Enclosure Letter Signed" at bounding box center [549, 281] width 484 height 9
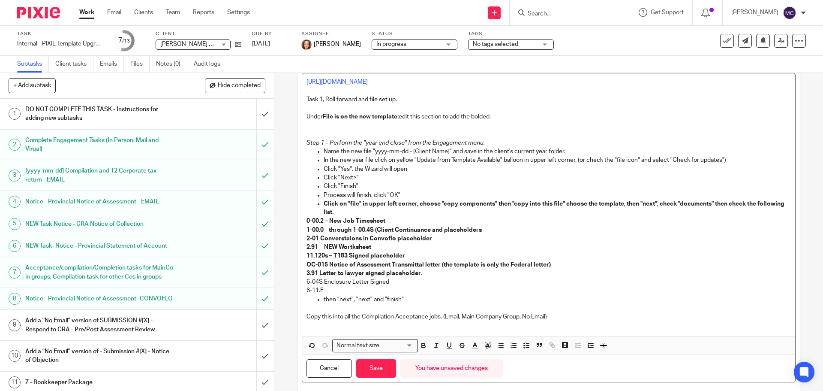
click at [318, 283] on p "6-04S Enclosure Letter Signed" at bounding box center [549, 281] width 484 height 9
click at [330, 288] on p "6-11.F" at bounding box center [549, 290] width 484 height 9
drag, startPoint x: 304, startPoint y: 281, endPoint x: 421, endPoint y: 291, distance: 117.5
click at [421, 291] on div "https://jgpc.usepixie.net/job_templates/46/edit?return_to=%2Fjob_templates Task…" at bounding box center [548, 204] width 493 height 263
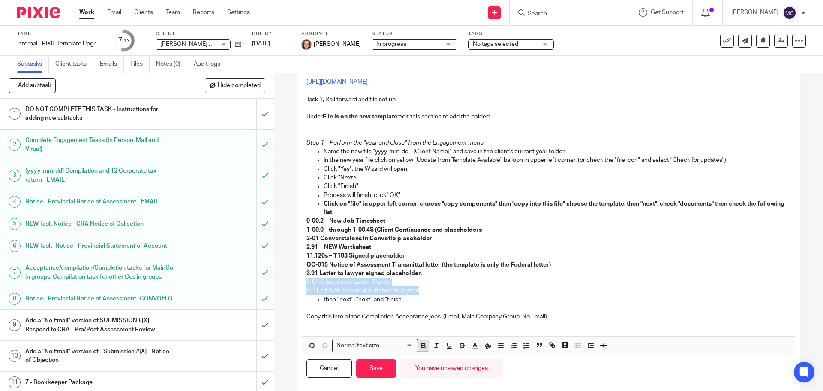
click at [422, 346] on icon "button" at bounding box center [423, 346] width 3 height 2
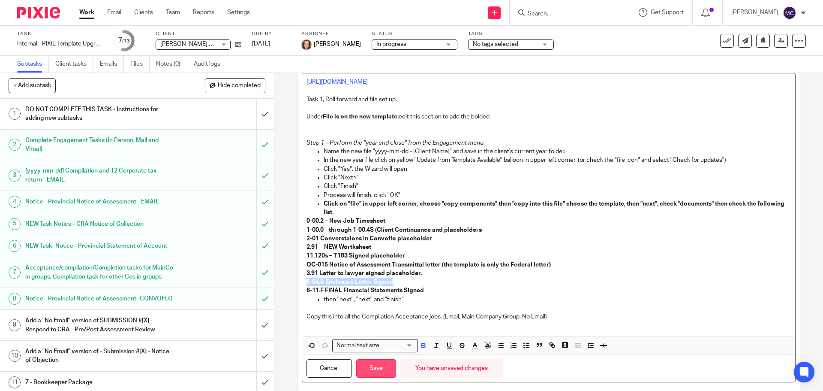
click at [367, 366] on button "Save" at bounding box center [376, 368] width 40 height 18
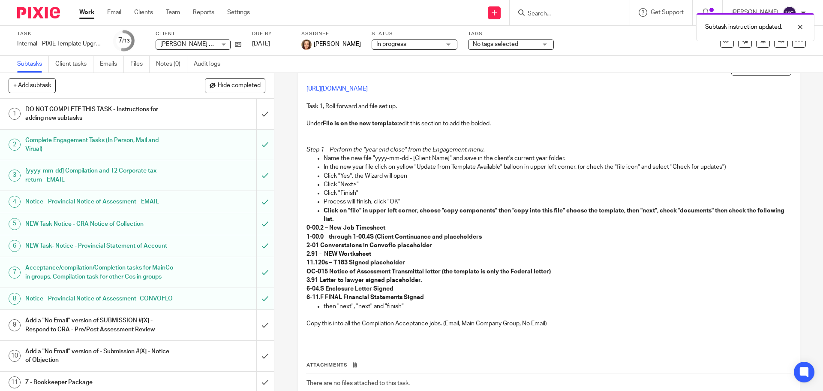
scroll to position [67, 0]
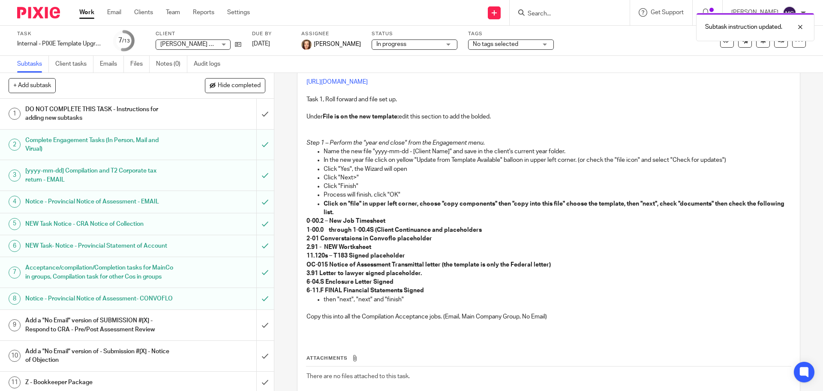
click at [85, 8] on link "Work" at bounding box center [86, 12] width 15 height 9
